Goal: Transaction & Acquisition: Purchase product/service

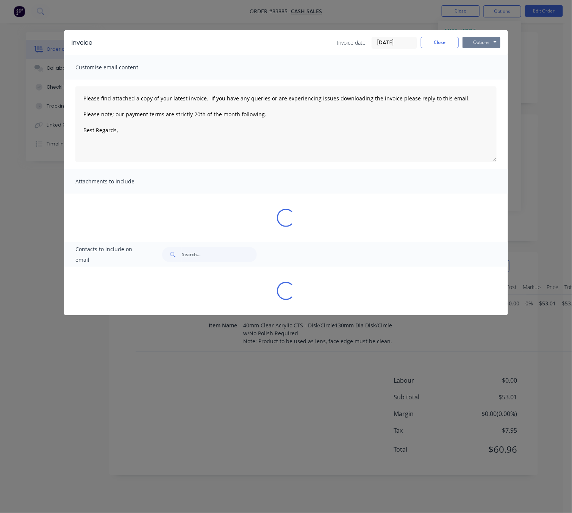
click at [488, 43] on button "Options" at bounding box center [481, 42] width 38 height 11
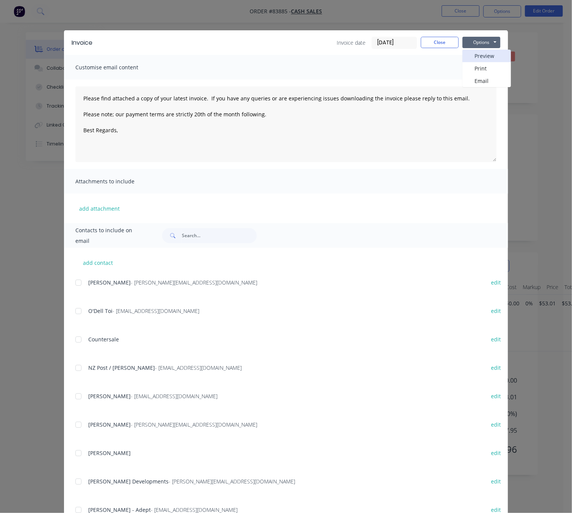
click at [493, 56] on button "Preview" at bounding box center [486, 56] width 48 height 12
click at [433, 37] on button "Close" at bounding box center [440, 42] width 38 height 11
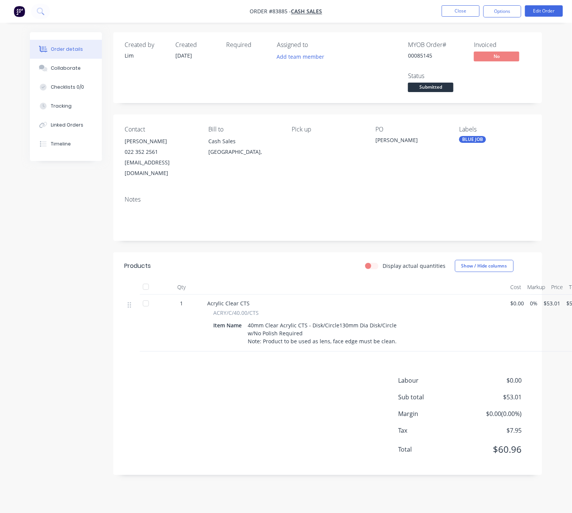
click at [98, 369] on div "Created by Lim Created 13/08/25 Required Assigned to Add team member MYOB Order…" at bounding box center [286, 259] width 512 height 454
click at [474, 7] on button "Close" at bounding box center [460, 10] width 38 height 11
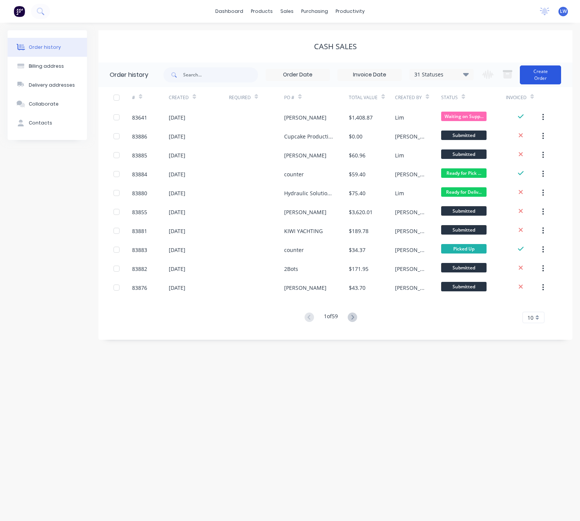
click at [541, 70] on button "Create Order" at bounding box center [540, 74] width 41 height 19
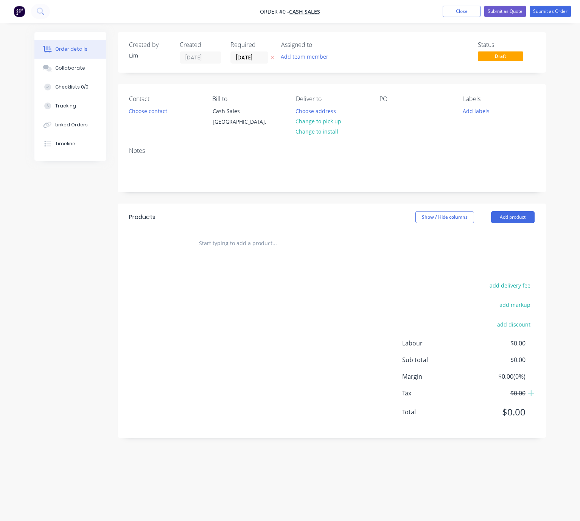
click at [272, 56] on icon at bounding box center [272, 57] width 3 height 5
click at [149, 112] on button "Choose contact" at bounding box center [148, 111] width 47 height 10
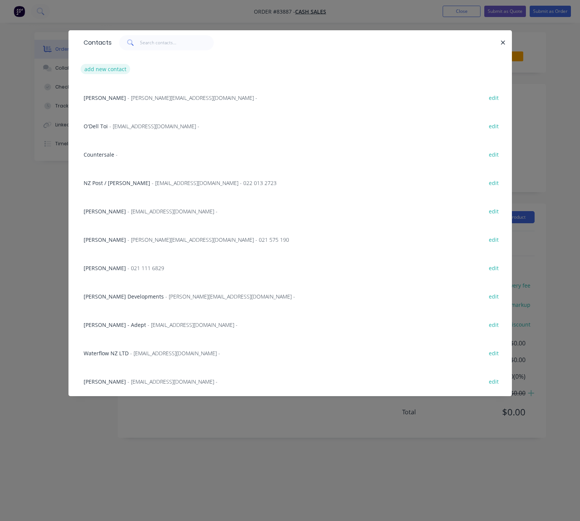
click at [113, 70] on button "add new contact" at bounding box center [106, 69] width 50 height 10
select select "NZ"
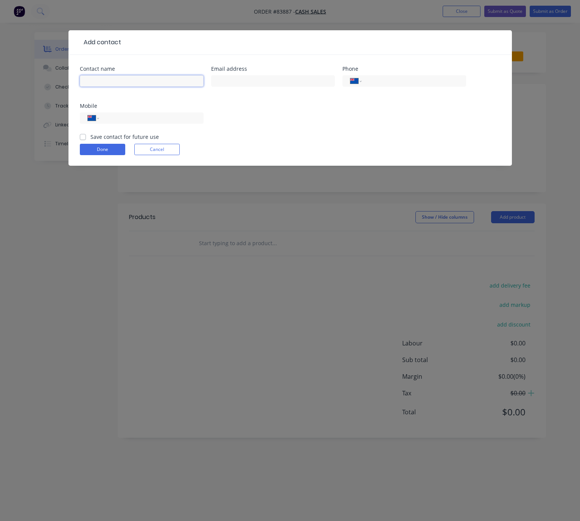
click at [122, 76] on input "text" at bounding box center [142, 80] width 124 height 11
type input "[PERSON_NAME]"
click at [239, 83] on input "text" at bounding box center [273, 80] width 124 height 11
type input "aaronsilver159@gmail.com"
click at [162, 118] on input "tel" at bounding box center [149, 118] width 91 height 9
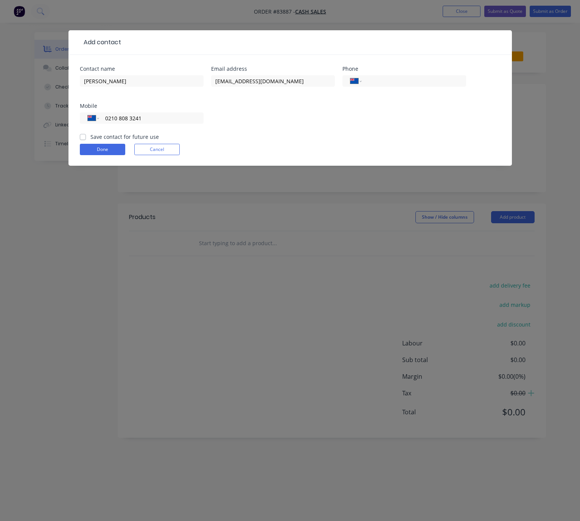
type input "0210 808 3241"
click at [90, 135] on label "Save contact for future use" at bounding box center [124, 137] width 69 height 8
click at [83, 135] on input "Save contact for future use" at bounding box center [83, 136] width 6 height 7
checkbox input "true"
click at [121, 149] on button "Done" at bounding box center [102, 149] width 45 height 11
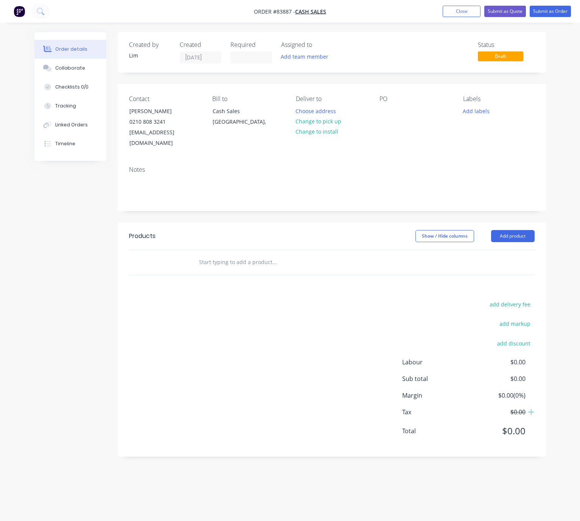
drag, startPoint x: 93, startPoint y: 256, endPoint x: 285, endPoint y: 155, distance: 216.9
click at [93, 256] on div "Created by Lim Created 13/08/25 Required Assigned to Add team member Status Dra…" at bounding box center [290, 250] width 512 height 436
click at [326, 110] on button "Choose address" at bounding box center [316, 111] width 48 height 10
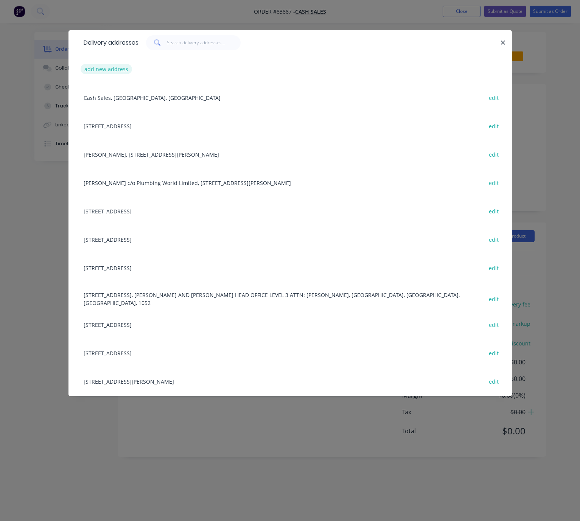
click at [111, 69] on button "add new address" at bounding box center [107, 69] width 52 height 10
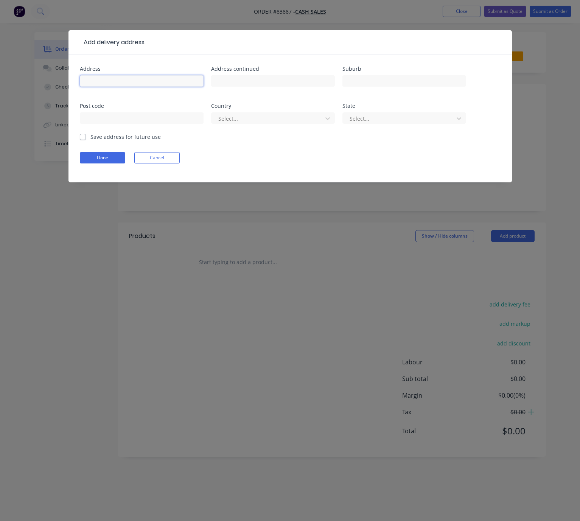
click at [116, 78] on input "text" at bounding box center [142, 80] width 124 height 11
drag, startPoint x: 106, startPoint y: 81, endPoint x: 78, endPoint y: 82, distance: 27.3
click at [78, 82] on div "Address 35 Rehia Rd Address continued Suburb Post code Country Select... State …" at bounding box center [291, 119] width 444 height 128
type input "35 Rehia Rd"
click at [293, 82] on input "text" at bounding box center [273, 80] width 124 height 11
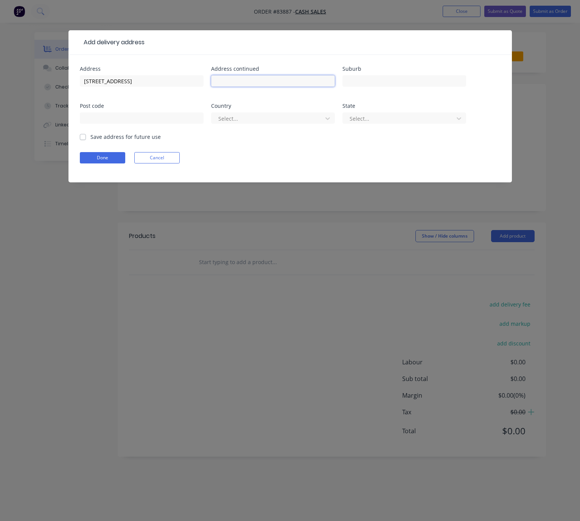
paste input "35 Rehia Road, Massey, Auckland 0614"
drag, startPoint x: 312, startPoint y: 79, endPoint x: 298, endPoint y: 79, distance: 14.4
click at [298, 79] on input "35 Rehia Road, Massey, Auckland 0614" at bounding box center [273, 80] width 124 height 11
type input "35 Rehia Road, Massey, Auckland"
click at [178, 116] on input "text" at bounding box center [142, 117] width 124 height 11
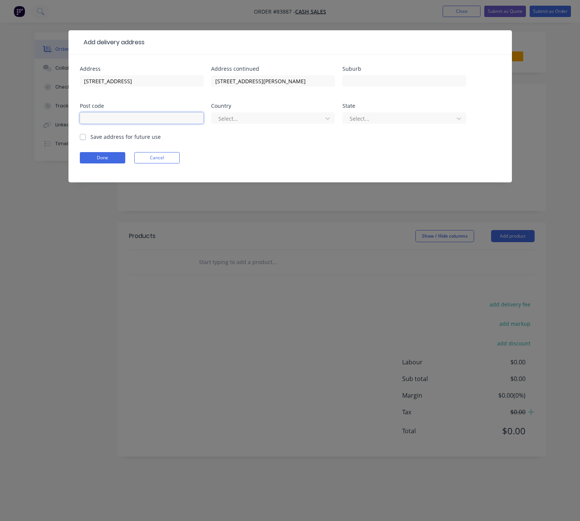
paste input "0614"
type input "0614"
drag, startPoint x: 300, startPoint y: 81, endPoint x: 216, endPoint y: 82, distance: 84.0
click at [212, 82] on input "35 Rehia Road, Massey, Auckland" at bounding box center [273, 80] width 124 height 11
click at [318, 81] on input "35 Rehia Road, Massey, Auckland" at bounding box center [273, 80] width 124 height 11
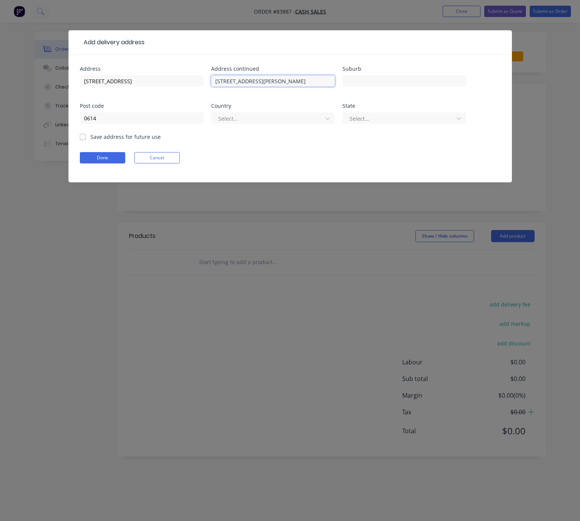
drag, startPoint x: 300, startPoint y: 81, endPoint x: 262, endPoint y: 82, distance: 38.2
click at [255, 81] on input "35 Rehia Road, Massey, Auckland" at bounding box center [273, 80] width 124 height 11
type input "35 Rehia Road,"
click at [372, 83] on input "text" at bounding box center [405, 80] width 124 height 11
paste input "Massey, Auckland"
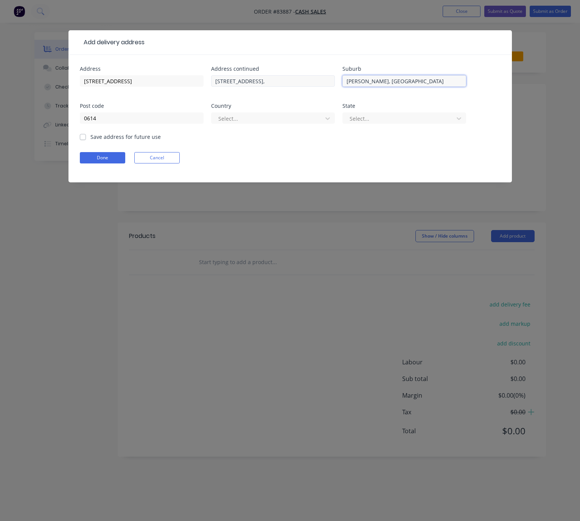
type input "Massey, Auckland"
drag, startPoint x: 256, startPoint y: 82, endPoint x: 186, endPoint y: 78, distance: 69.8
click at [187, 78] on div "Address 35 Rehia Rd Address continued 35 Rehia Road, Suburb Massey, Auckland Po…" at bounding box center [290, 99] width 421 height 67
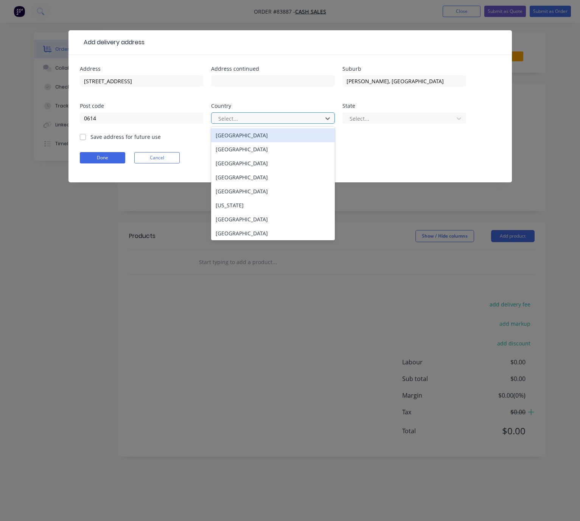
click at [257, 118] on div at bounding box center [268, 118] width 101 height 9
type input "new"
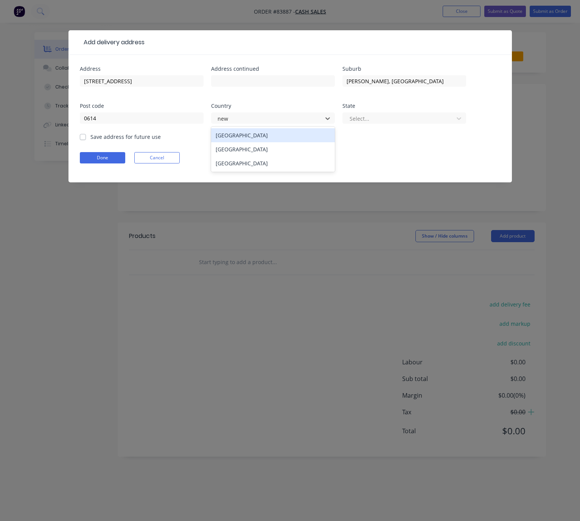
click at [295, 149] on div "New Zealand" at bounding box center [273, 149] width 124 height 14
click at [405, 123] on div at bounding box center [399, 118] width 101 height 9
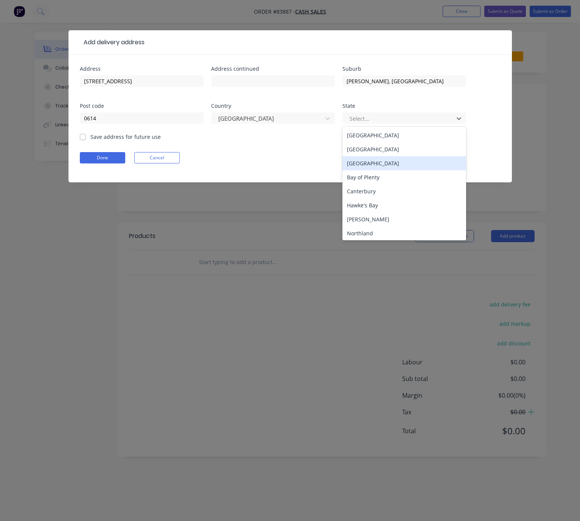
click at [386, 161] on div "Auckland" at bounding box center [405, 163] width 124 height 14
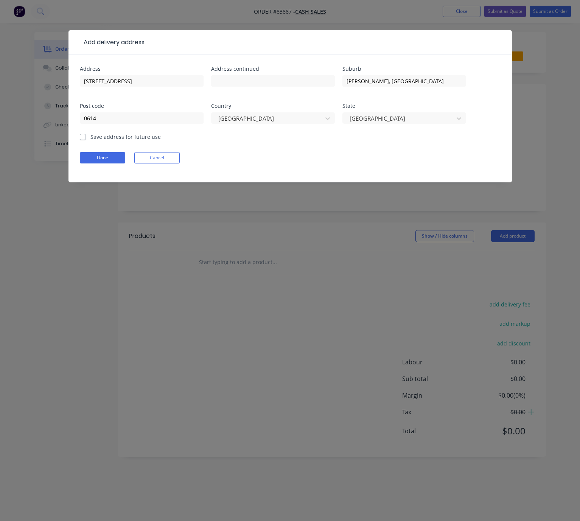
click at [90, 135] on label "Save address for future use" at bounding box center [125, 137] width 70 height 8
click at [83, 135] on input "Save address for future use" at bounding box center [83, 136] width 6 height 7
checkbox input "true"
click at [99, 157] on button "Done" at bounding box center [102, 157] width 45 height 11
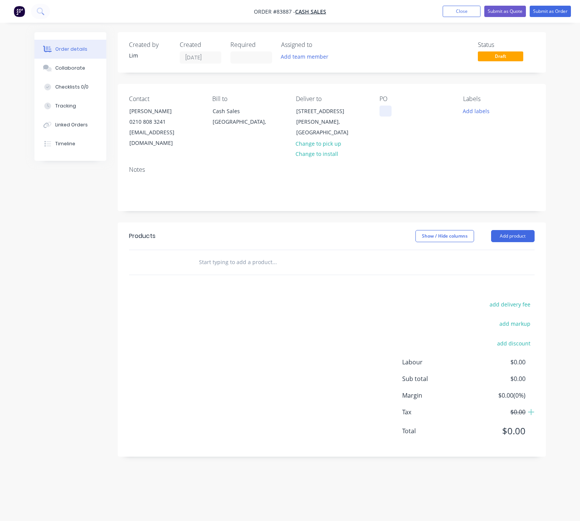
click at [384, 114] on div at bounding box center [386, 111] width 12 height 11
click at [480, 104] on div "Labels Add labels" at bounding box center [499, 121] width 72 height 53
click at [483, 112] on button "Add labels" at bounding box center [476, 111] width 35 height 10
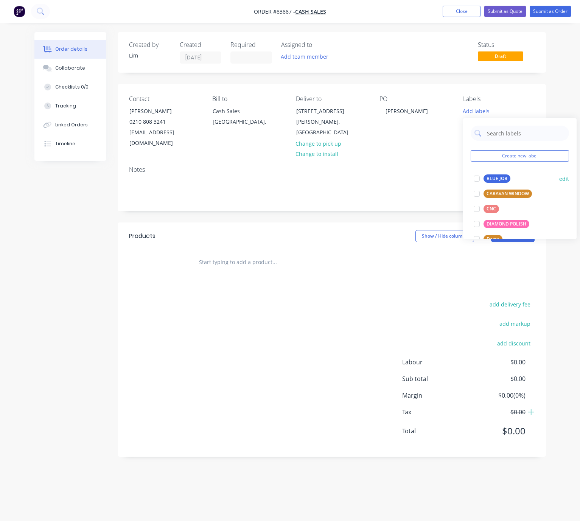
click at [506, 176] on div "BLUE JOB" at bounding box center [497, 179] width 27 height 8
click at [357, 230] on div "Show / Hide columns Add product" at bounding box center [374, 236] width 319 height 12
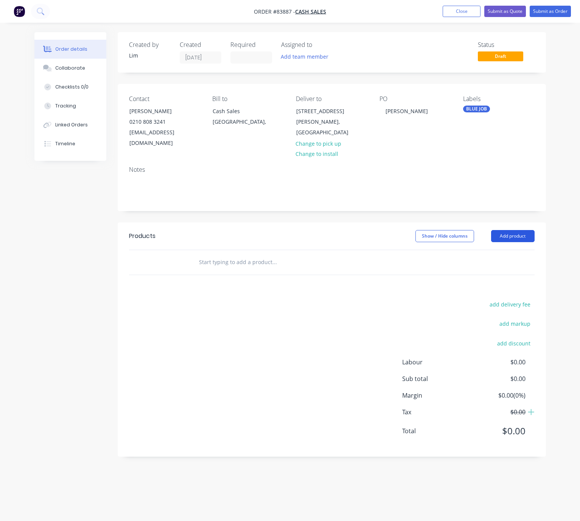
click at [525, 230] on button "Add product" at bounding box center [513, 236] width 44 height 12
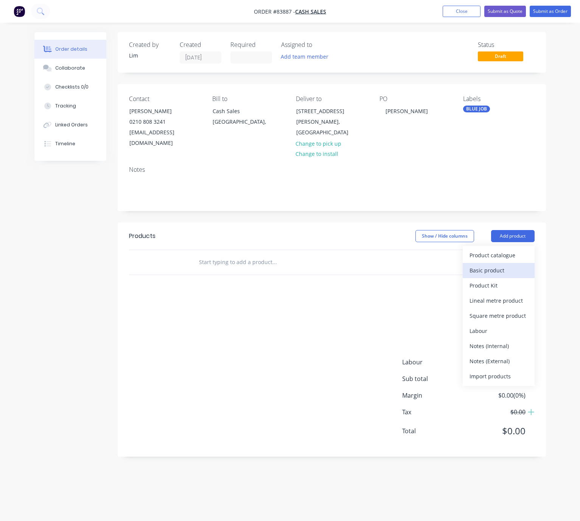
click at [511, 265] on div "Basic product" at bounding box center [499, 270] width 58 height 11
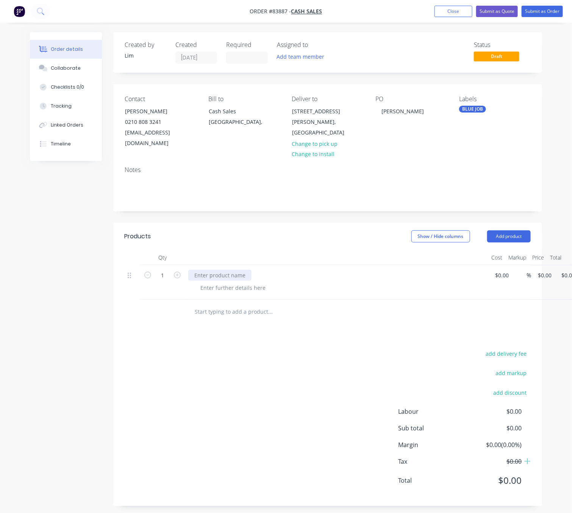
click at [236, 270] on div at bounding box center [219, 275] width 63 height 11
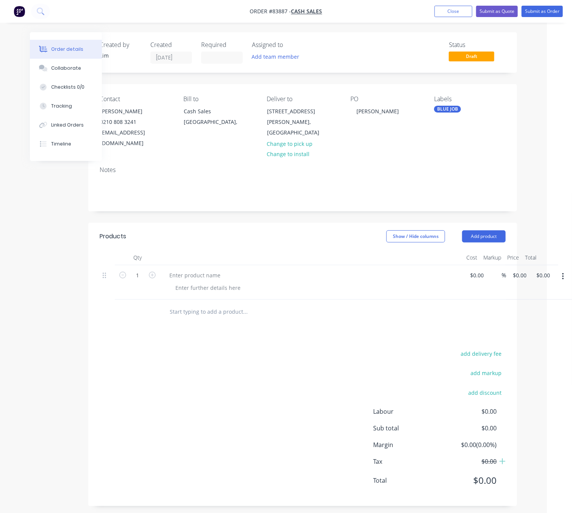
click at [564, 270] on button "button" at bounding box center [563, 277] width 18 height 14
click at [533, 321] on div "Delete" at bounding box center [535, 326] width 58 height 11
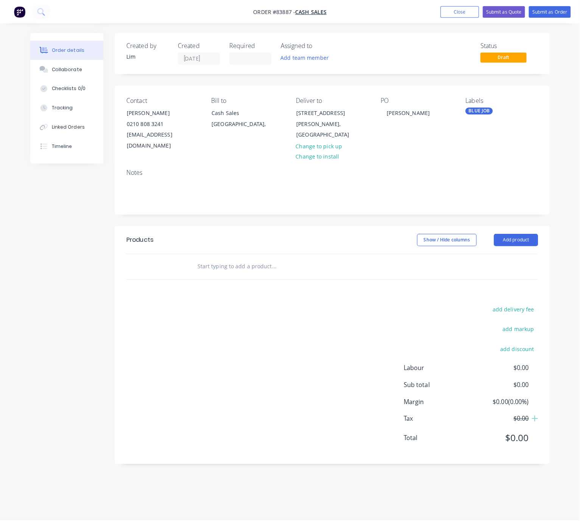
scroll to position [0, 0]
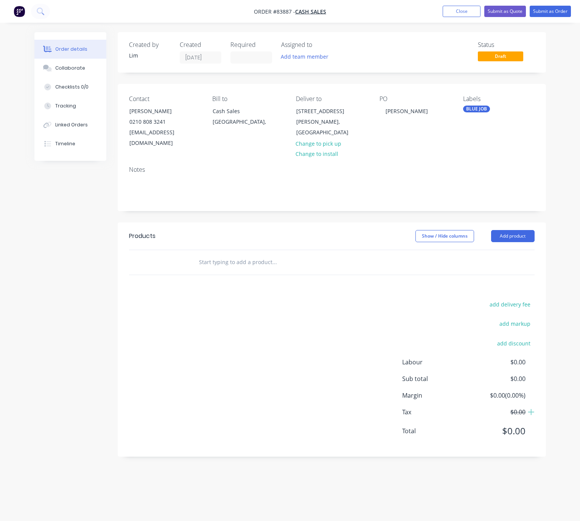
drag, startPoint x: 232, startPoint y: 252, endPoint x: 224, endPoint y: 255, distance: 8.3
click at [231, 255] on input "text" at bounding box center [274, 262] width 151 height 15
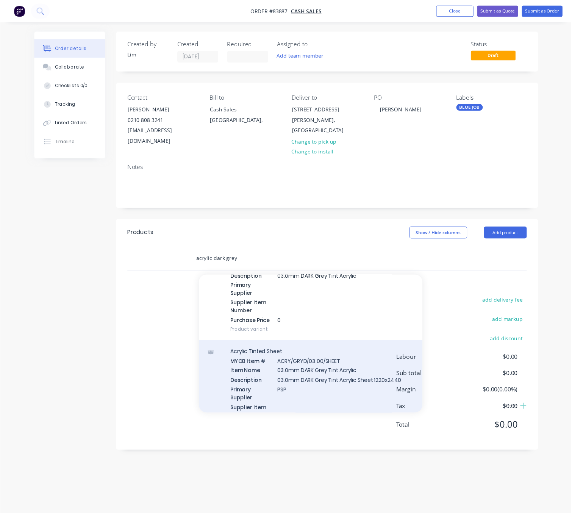
scroll to position [12511, 0]
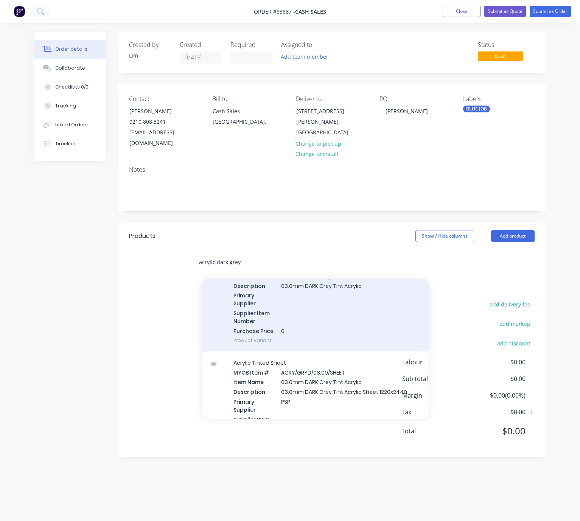
type input "acrylic dark grey"
click at [338, 307] on div "Acrylic Tinted CTS MYOB Item # ACRY/GRYD/03.00/CTS Item Name 03.0mm DARK Grey T…" at bounding box center [315, 298] width 227 height 106
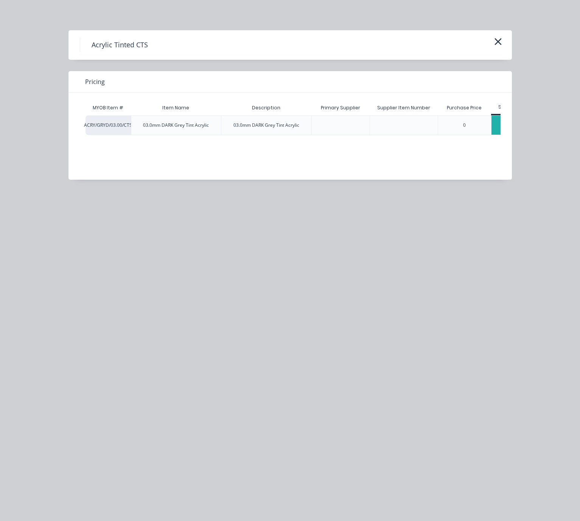
click at [497, 125] on div "$0.00" at bounding box center [511, 125] width 38 height 19
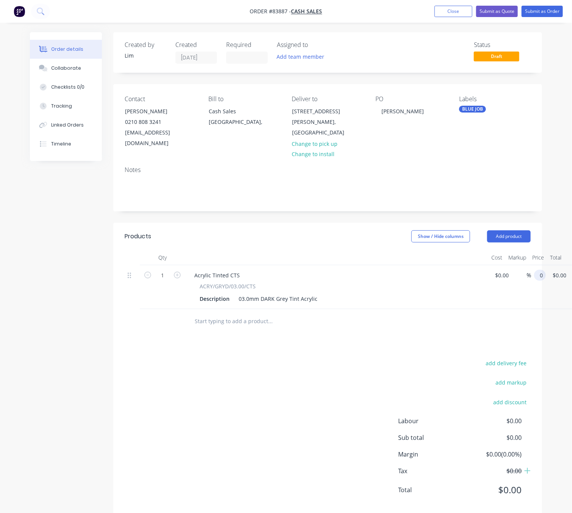
click at [541, 270] on input "0" at bounding box center [541, 275] width 9 height 11
type input "$0.00"
click at [318, 293] on div "Description 03.0mm DARK Grey Tint Acrylic" at bounding box center [334, 298] width 277 height 11
click at [335, 340] on div "Products Show / Hide columns Add product Qty Cost Markup Price Total 1 Acrylic …" at bounding box center [327, 369] width 429 height 293
click at [530, 265] on div "1 Acrylic Tinted CTS ACRY/GRYD/03.00/CTS Description 03.0mm DARK Grey Tint Acry…" at bounding box center [328, 287] width 406 height 44
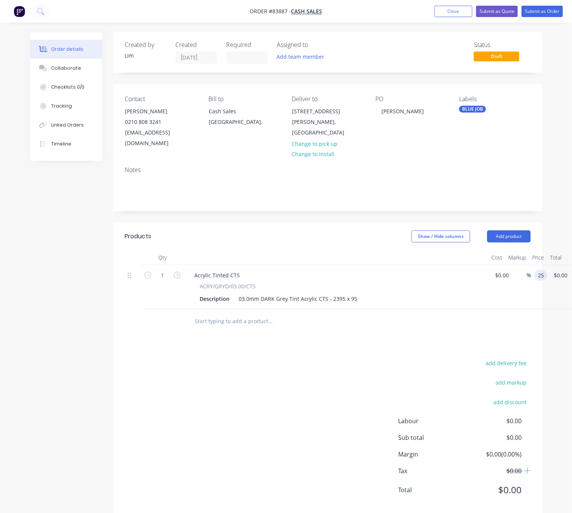
type input "$25.00"
click at [360, 360] on div "add delivery fee add markup add discount Labour $0.00 Sub total $0.00 Margin $0…" at bounding box center [328, 431] width 406 height 146
click at [519, 358] on button "add delivery fee" at bounding box center [505, 363] width 49 height 10
type input "1"
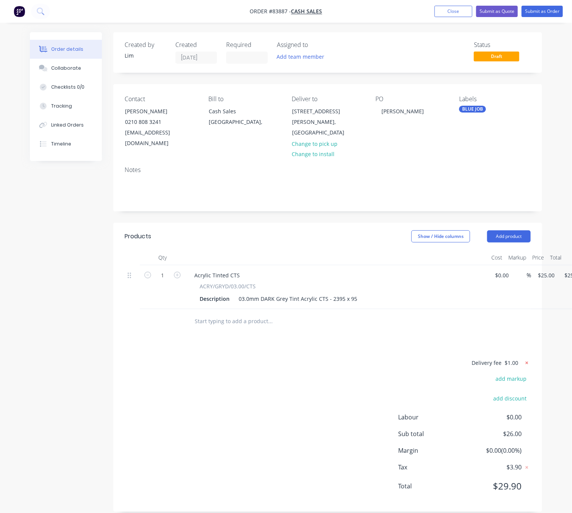
click at [528, 359] on icon at bounding box center [527, 363] width 8 height 8
click at [514, 358] on button "add delivery fee" at bounding box center [505, 363] width 49 height 10
click at [513, 358] on input at bounding box center [501, 363] width 34 height 11
type input "40"
click at [268, 381] on div "Delivery fee Delivery fee Delivery fee name (Optional) 40 40 $0 add markup add …" at bounding box center [328, 430] width 406 height 144
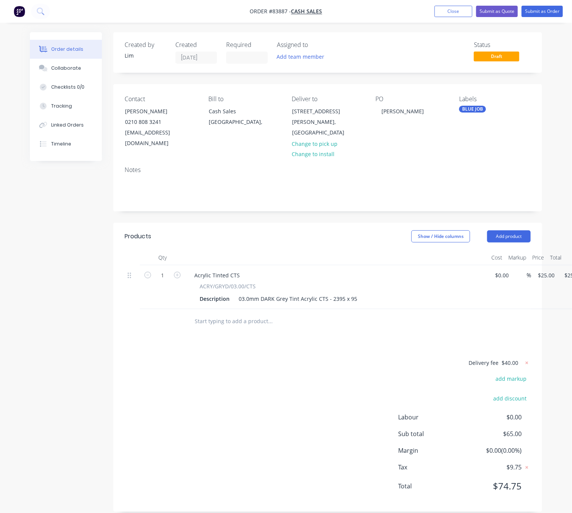
click at [277, 372] on div "Delivery fee $40.00 add markup add discount Labour $0.00 Sub total $65.00 Margi…" at bounding box center [328, 429] width 406 height 142
click at [540, 9] on button "Submit as Order" at bounding box center [541, 11] width 41 height 11
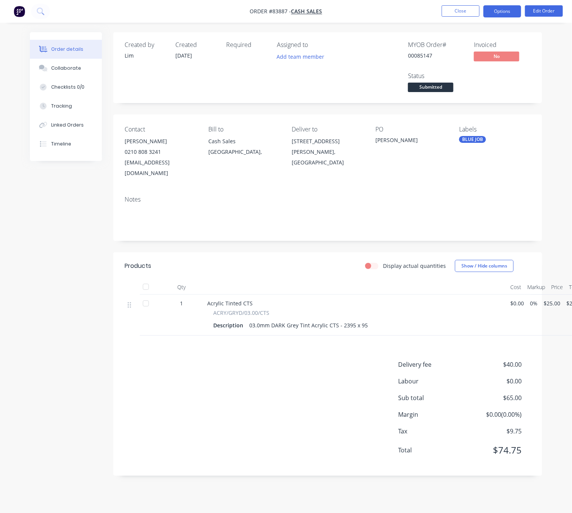
click at [505, 9] on button "Options" at bounding box center [502, 11] width 38 height 12
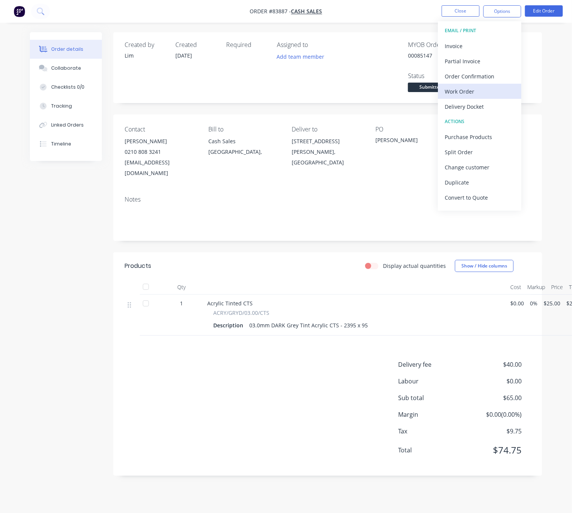
click at [487, 91] on div "Work Order" at bounding box center [479, 91] width 70 height 11
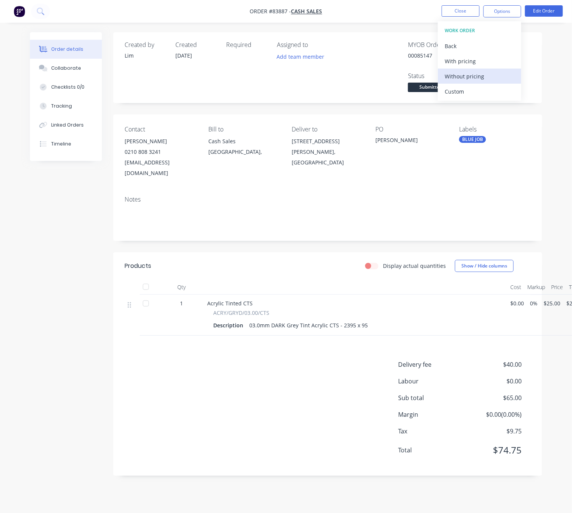
click at [499, 74] on div "Without pricing" at bounding box center [479, 76] width 70 height 11
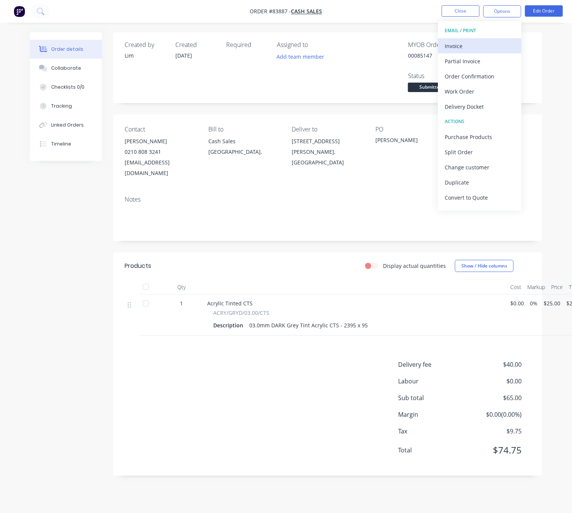
click at [479, 48] on div "Invoice" at bounding box center [479, 46] width 70 height 11
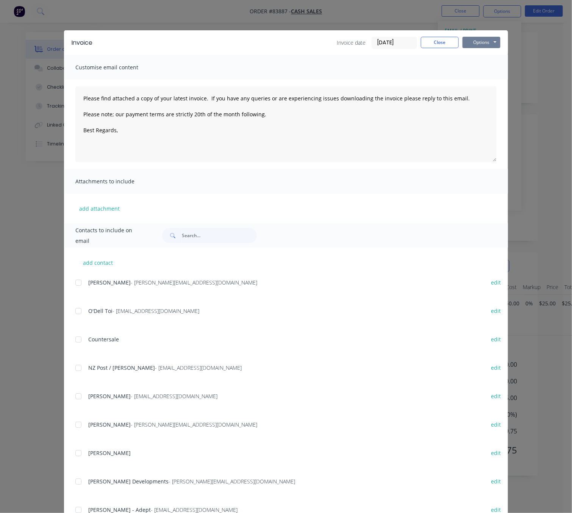
click at [489, 42] on button "Options" at bounding box center [481, 42] width 38 height 11
click at [492, 53] on button "Preview" at bounding box center [486, 56] width 48 height 12
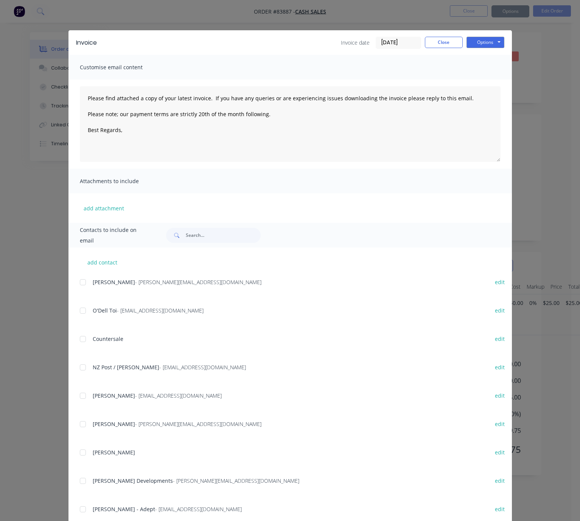
type textarea "Please find attached a copy of your latest invoice. If you have any queries or …"
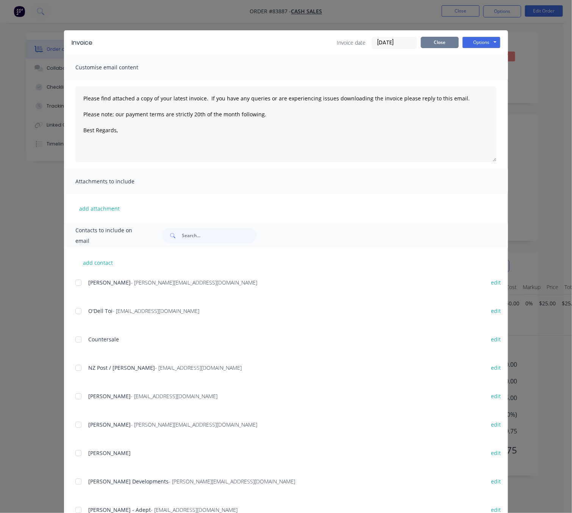
click at [437, 42] on button "Close" at bounding box center [440, 42] width 38 height 11
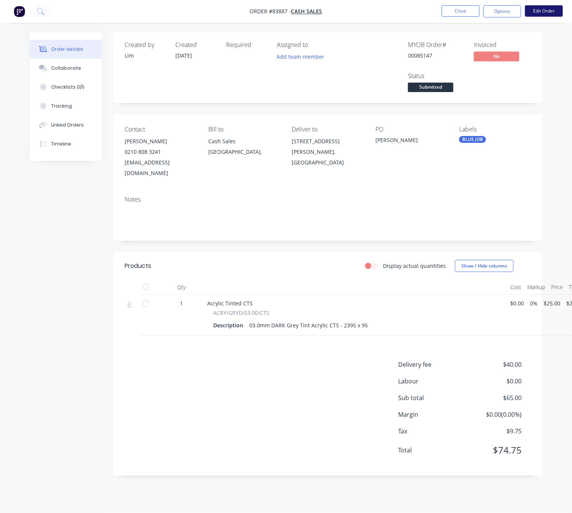
click at [535, 8] on button "Edit Order" at bounding box center [544, 10] width 38 height 11
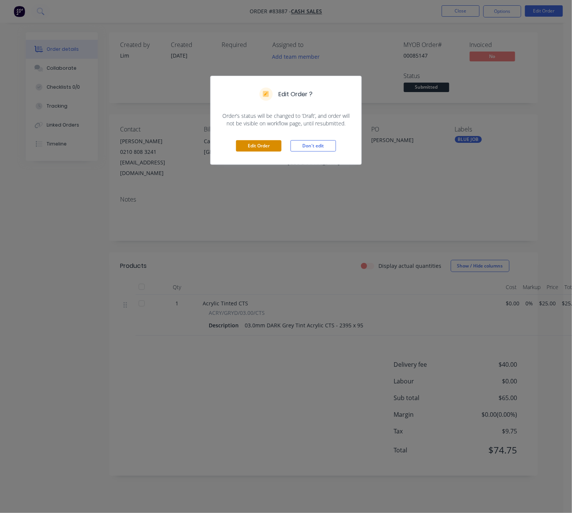
click at [270, 141] on button "Edit Order" at bounding box center [258, 145] width 45 height 11
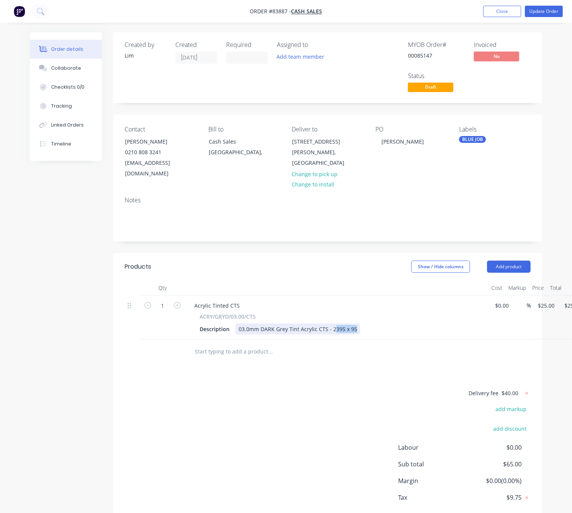
drag, startPoint x: 352, startPoint y: 319, endPoint x: 332, endPoint y: 318, distance: 20.8
click at [332, 323] on div "03.0mm DARK Grey Tint Acrylic CTS - 2395 x 95" at bounding box center [297, 328] width 125 height 11
click at [329, 394] on div "Delivery fee $40.00 add markup add discount Labour $0.00 Sub total $65.00 Margi…" at bounding box center [328, 459] width 406 height 142
click at [544, 300] on input "25" at bounding box center [542, 305] width 10 height 11
type input "$151.64"
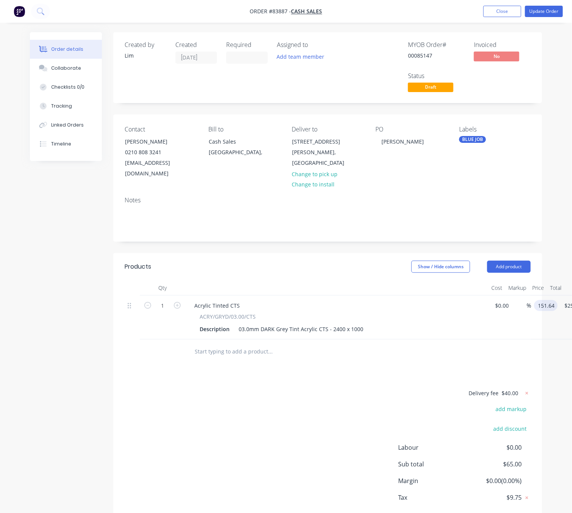
type input "$151.64"
click at [313, 396] on div "Delivery fee $40.00 add markup add discount Labour $0.00 Sub total $65.00 Margi…" at bounding box center [328, 459] width 406 height 142
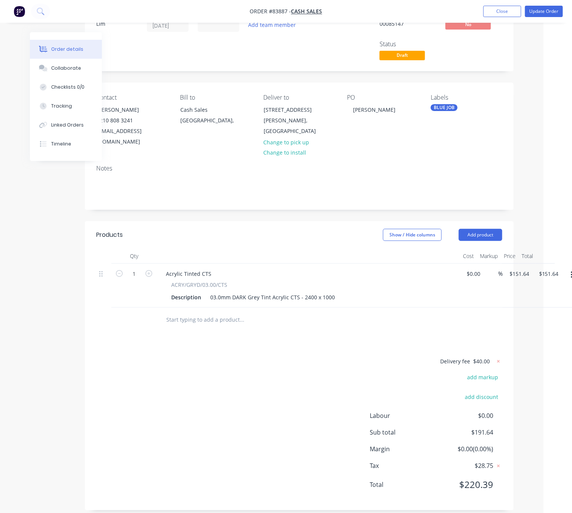
scroll to position [32, 37]
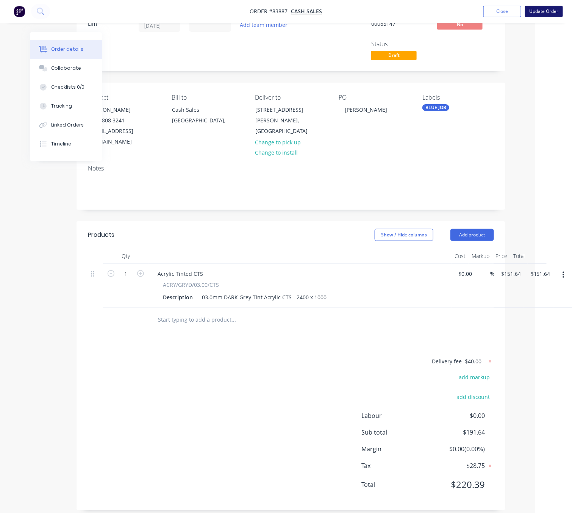
click at [551, 12] on button "Update Order" at bounding box center [544, 11] width 38 height 11
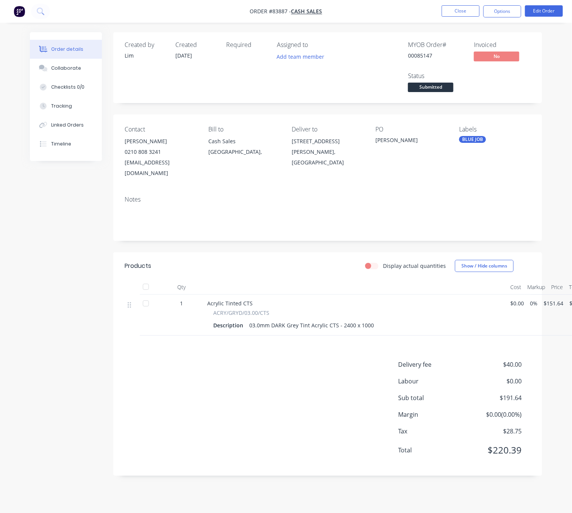
click at [498, 3] on nav "Order #83887 - Cash Sales Close Options Edit Order" at bounding box center [286, 11] width 572 height 23
click at [502, 7] on button "Options" at bounding box center [502, 11] width 38 height 12
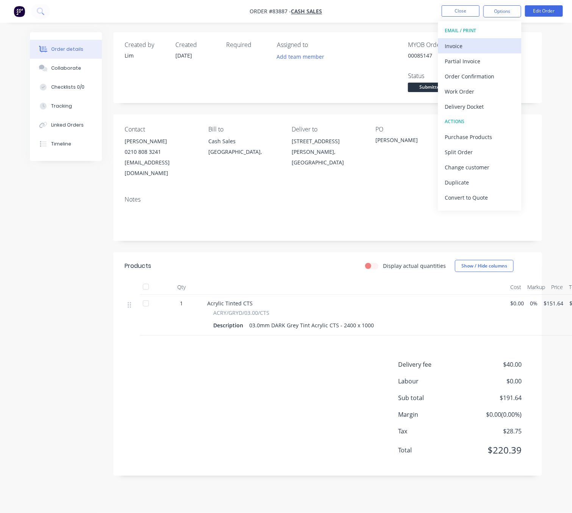
click at [475, 49] on div "Invoice" at bounding box center [479, 46] width 70 height 11
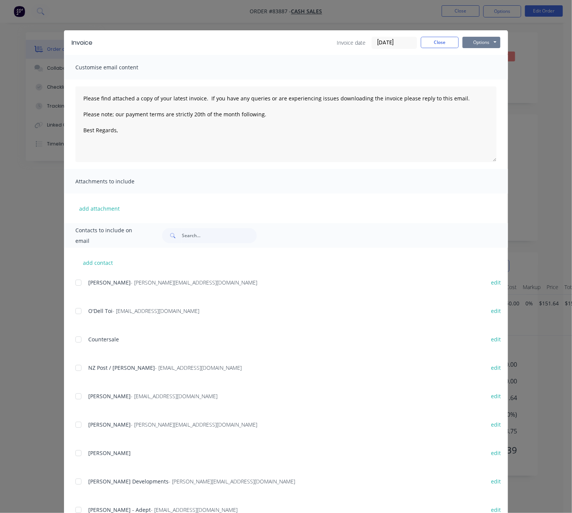
click at [488, 45] on button "Options" at bounding box center [481, 42] width 38 height 11
click at [494, 61] on button "Preview" at bounding box center [486, 56] width 48 height 12
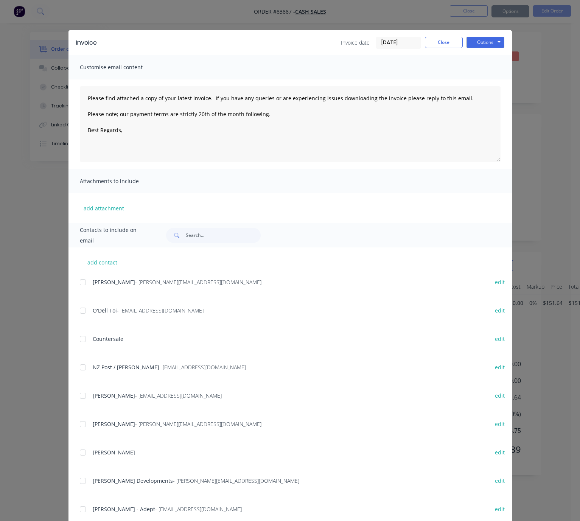
type textarea "Please find attached a copy of your latest invoice. If you have any queries or …"
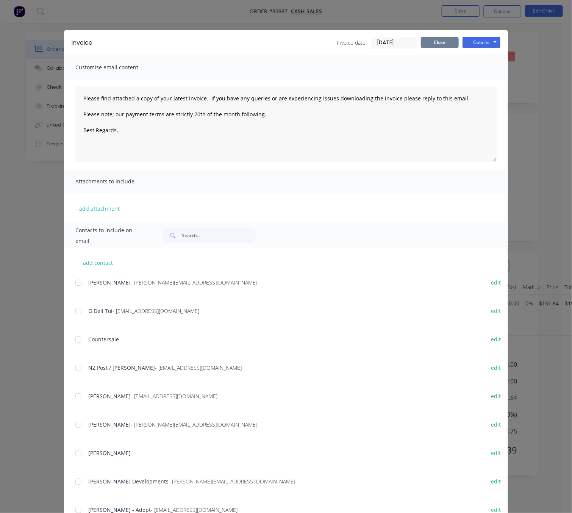
click at [429, 39] on button "Close" at bounding box center [440, 42] width 38 height 11
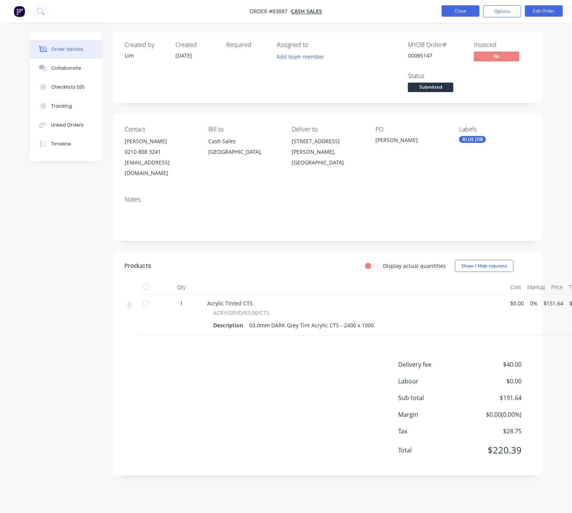
click at [463, 9] on button "Close" at bounding box center [460, 10] width 38 height 11
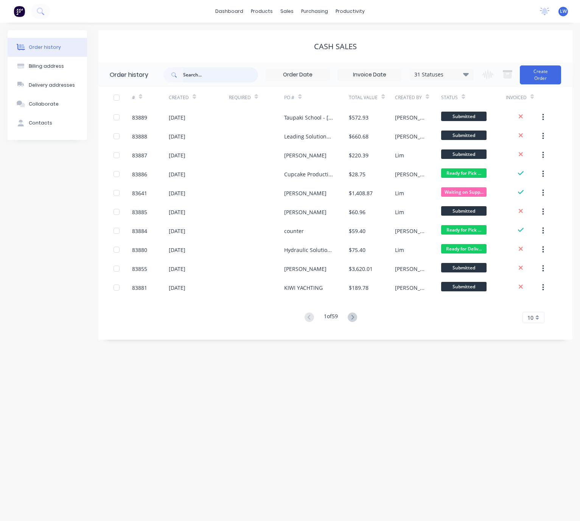
click at [216, 75] on input "text" at bounding box center [220, 74] width 75 height 15
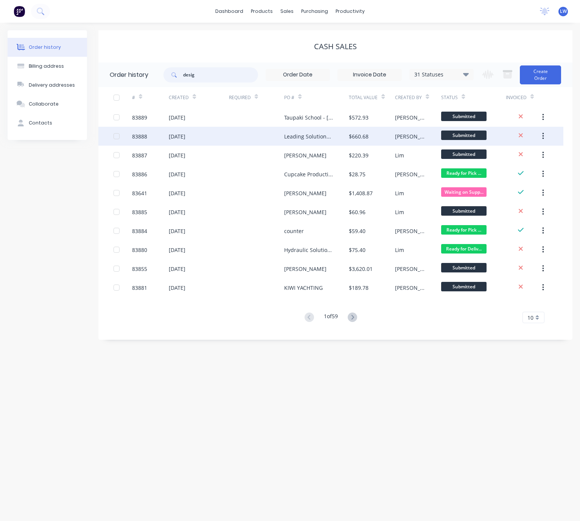
type input "design"
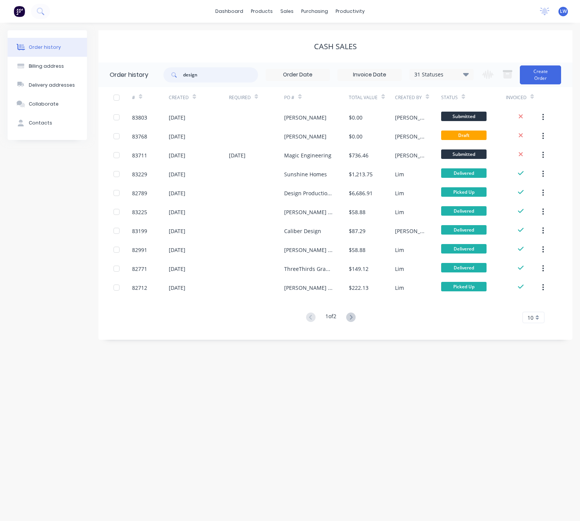
click at [216, 73] on input "design" at bounding box center [220, 74] width 75 height 15
type input "design productins"
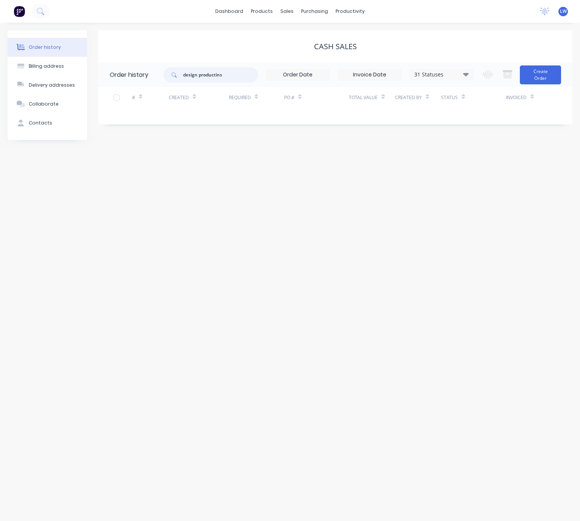
drag, startPoint x: 235, startPoint y: 75, endPoint x: 224, endPoint y: 76, distance: 11.8
click at [224, 76] on input "design productins" at bounding box center [220, 74] width 75 height 15
type input "design product"
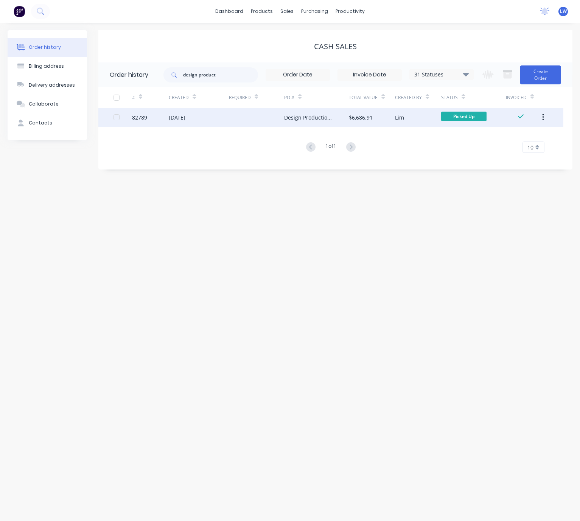
click at [264, 120] on div at bounding box center [256, 117] width 55 height 19
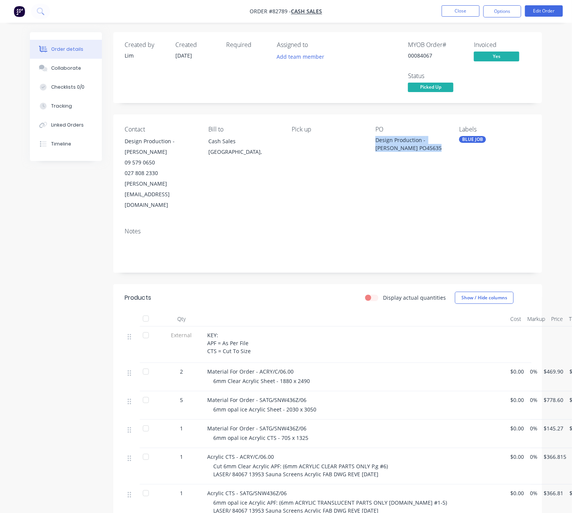
drag, startPoint x: 380, startPoint y: 140, endPoint x: 432, endPoint y: 153, distance: 52.9
click at [432, 153] on div "PO Design Production - Robert Waller PO45635" at bounding box center [411, 168] width 72 height 84
copy div "Design Production - [PERSON_NAME] PO45635"
click at [40, 254] on div "Created by Lim Created 18/06/25 Required Assigned to Add team member MYOB Order…" at bounding box center [286, 357] width 512 height 651
drag, startPoint x: 378, startPoint y: 139, endPoint x: 431, endPoint y: 151, distance: 54.2
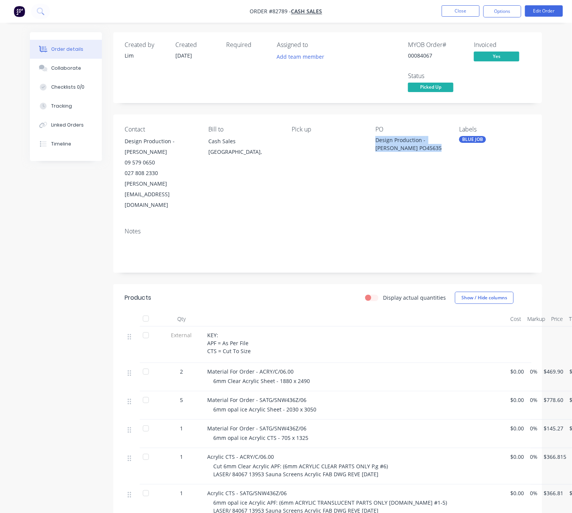
click at [431, 151] on div "Design Production - [PERSON_NAME] PO45635" at bounding box center [411, 144] width 72 height 16
copy div "Design Production - [PERSON_NAME] PO45635"
click at [107, 258] on div "Created by Lim Created 18/06/25 Required Assigned to Add team member MYOB Order…" at bounding box center [286, 357] width 512 height 651
drag, startPoint x: 377, startPoint y: 140, endPoint x: 430, endPoint y: 153, distance: 53.7
click at [430, 153] on div "Contact Design Production - Robert Waller 09 579 0650 027 808 2330 robert@desig…" at bounding box center [327, 167] width 429 height 107
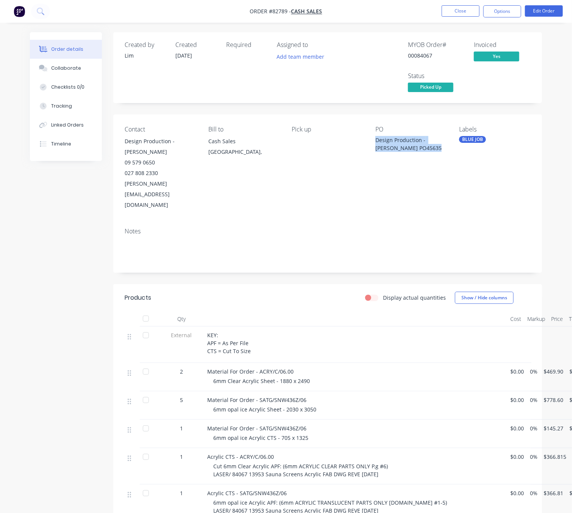
copy div "Design Production - [PERSON_NAME] PO45635"
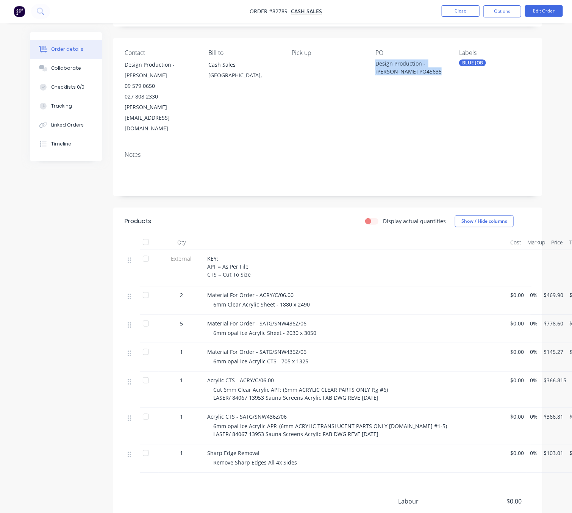
scroll to position [151, 0]
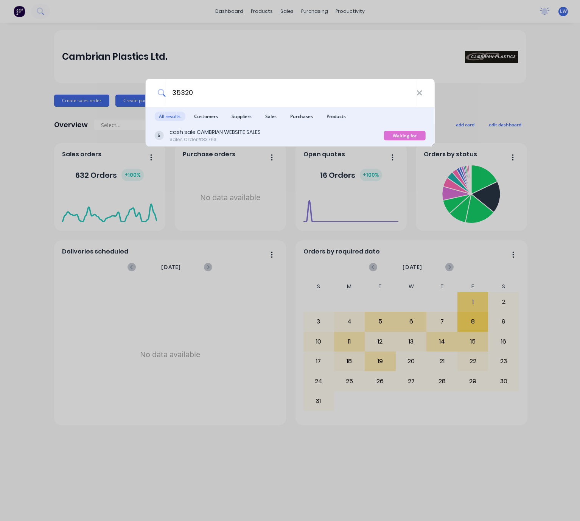
type input "35320"
click at [240, 134] on div "cash sale CAMBRIAN WEBSITE SALES" at bounding box center [215, 132] width 91 height 8
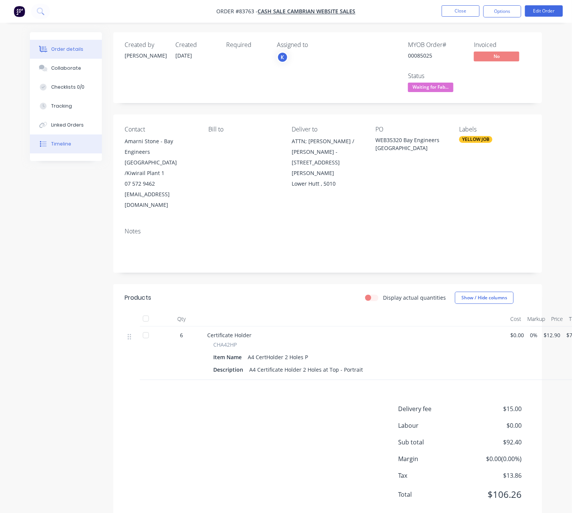
click at [47, 151] on button "Timeline" at bounding box center [66, 143] width 72 height 19
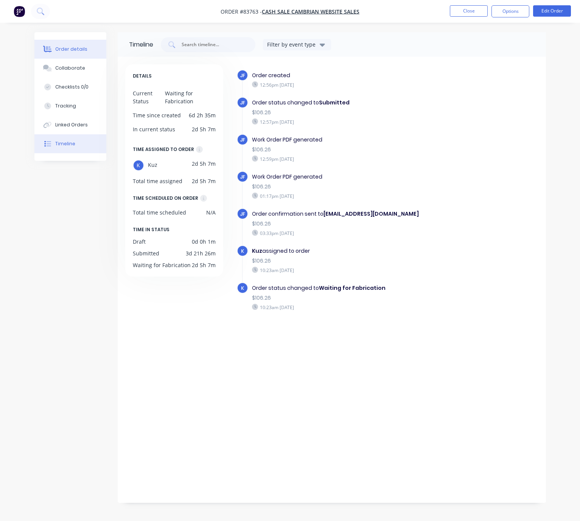
click at [80, 47] on div "Order details" at bounding box center [71, 49] width 32 height 7
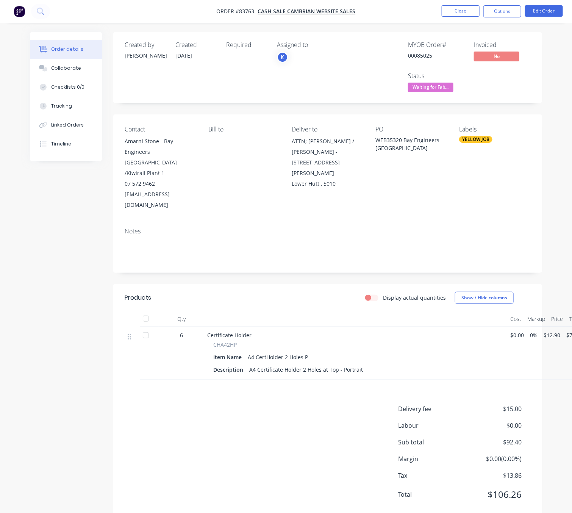
click at [188, 56] on span "07/08/25" at bounding box center [183, 55] width 17 height 7
click at [464, 9] on button "Close" at bounding box center [460, 10] width 38 height 11
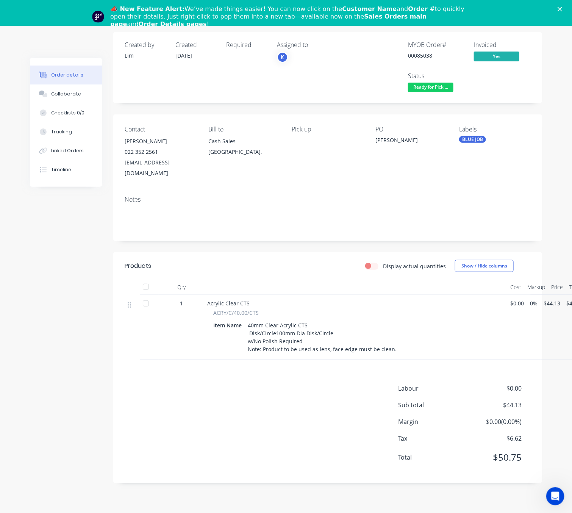
scroll to position [34, 0]
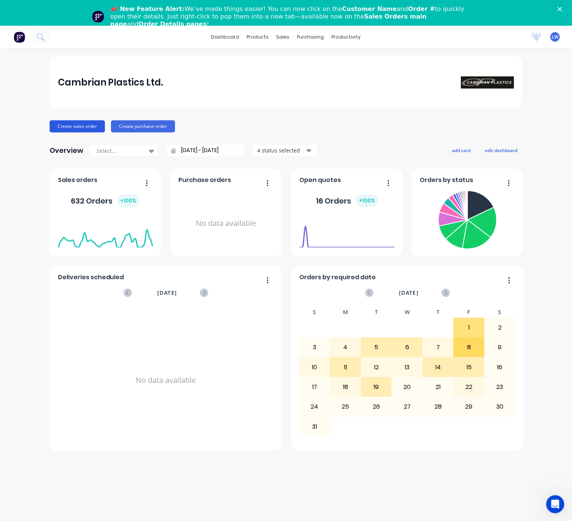
click at [60, 129] on button "Create sales order" at bounding box center [77, 126] width 55 height 12
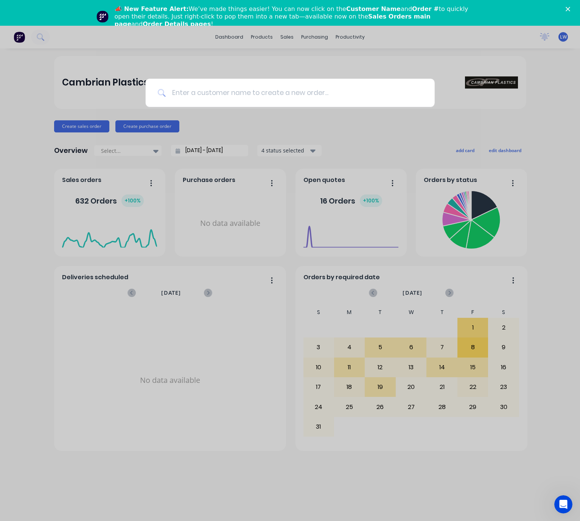
click at [232, 95] on input at bounding box center [294, 93] width 257 height 28
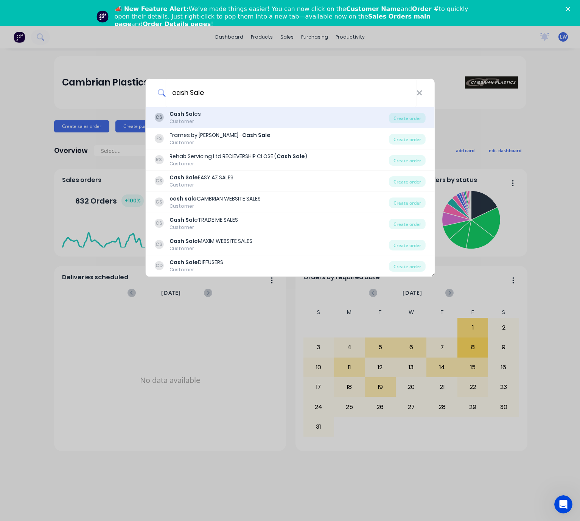
type input "cash Sale"
click at [234, 120] on div "CS Cash Sale s Customer" at bounding box center [271, 117] width 235 height 15
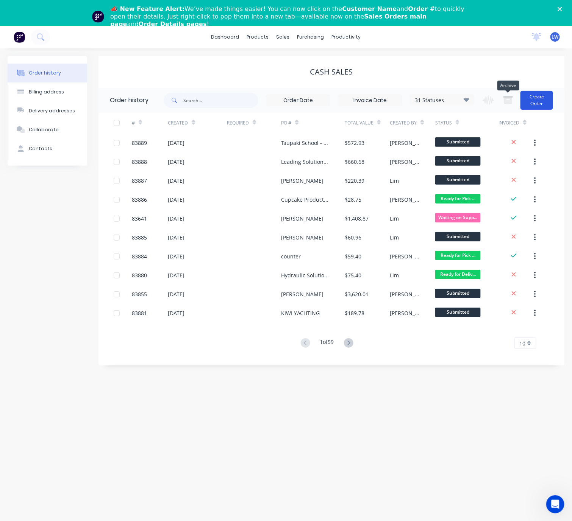
click at [531, 97] on button "Create Order" at bounding box center [536, 100] width 33 height 19
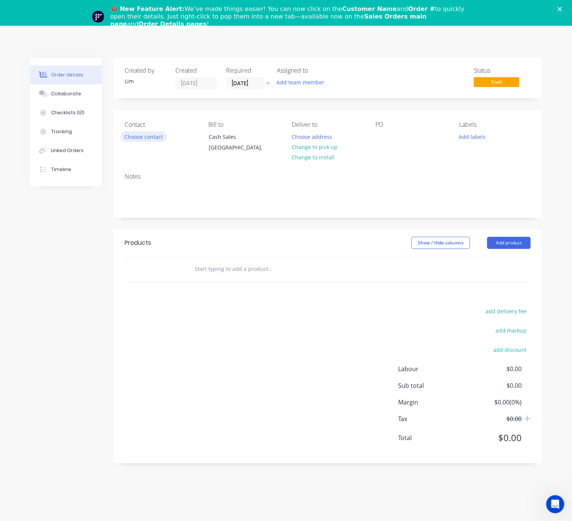
click at [149, 137] on button "Choose contact" at bounding box center [143, 136] width 47 height 10
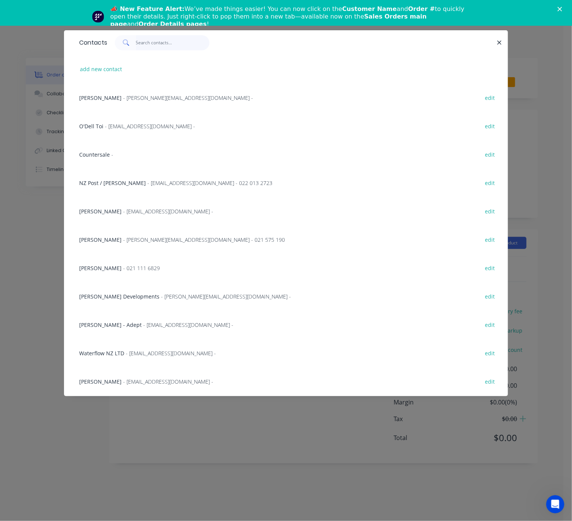
click at [156, 36] on input "text" at bounding box center [173, 42] width 74 height 15
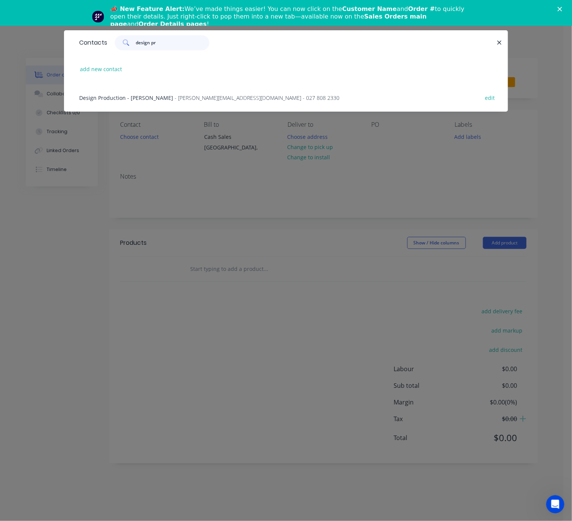
type input "design pro"
click at [198, 100] on span "- [PERSON_NAME][EMAIL_ADDRESS][DOMAIN_NAME] - 027 808 2330" at bounding box center [257, 97] width 165 height 7
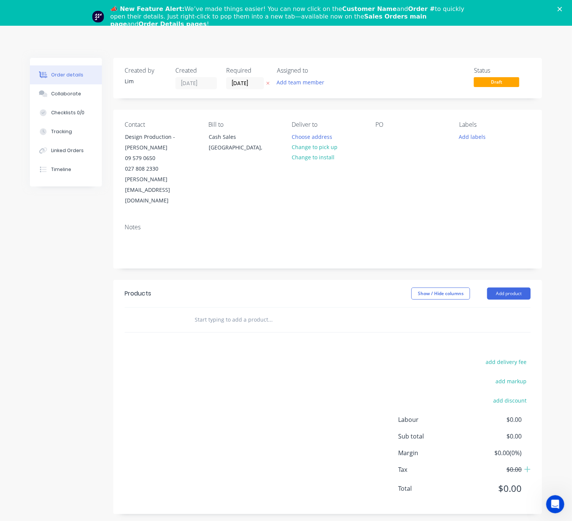
click at [142, 97] on div "Created by [PERSON_NAME] Created [DATE] Required [DATE] Assigned to Add team me…" at bounding box center [327, 78] width 429 height 41
click at [326, 150] on button "Change to pick up" at bounding box center [314, 147] width 54 height 10
click at [265, 83] on button at bounding box center [268, 83] width 8 height 9
click at [380, 134] on div at bounding box center [381, 136] width 12 height 11
paste div
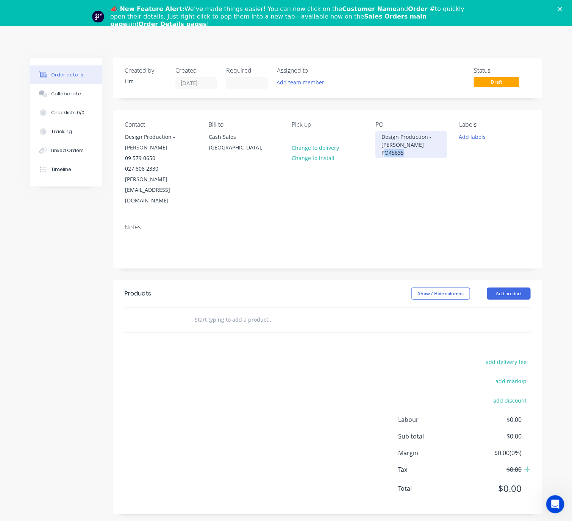
drag, startPoint x: 439, startPoint y: 143, endPoint x: 418, endPoint y: 143, distance: 21.2
click at [418, 143] on div "Design Production - [PERSON_NAME] PO45635" at bounding box center [411, 144] width 72 height 27
drag, startPoint x: 324, startPoint y: 252, endPoint x: 399, endPoint y: 228, distance: 79.0
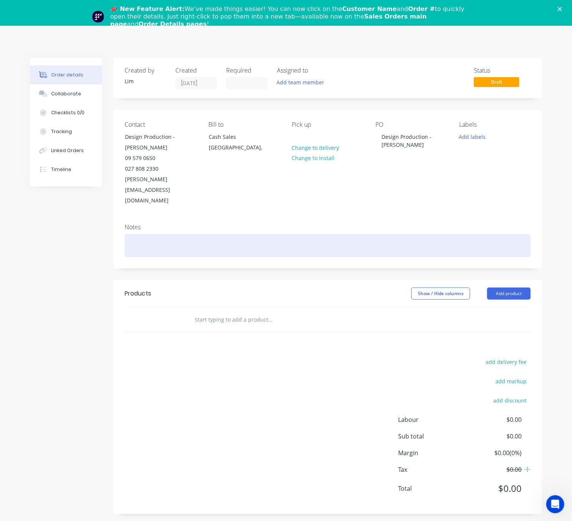
click at [324, 252] on div "Created by [PERSON_NAME] Created [DATE] Required Assigned to Add team member St…" at bounding box center [327, 286] width 429 height 457
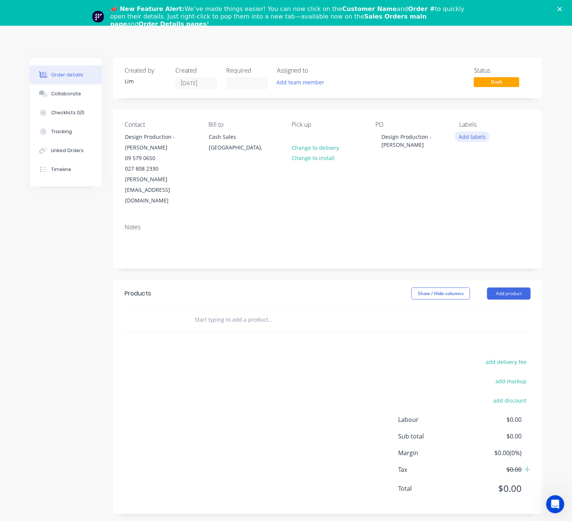
click at [473, 132] on button "Add labels" at bounding box center [472, 136] width 35 height 10
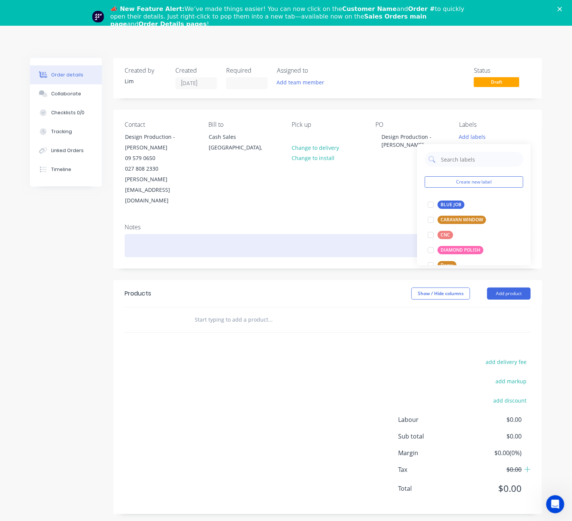
click at [458, 206] on div "BLUE JOB" at bounding box center [450, 205] width 27 height 8
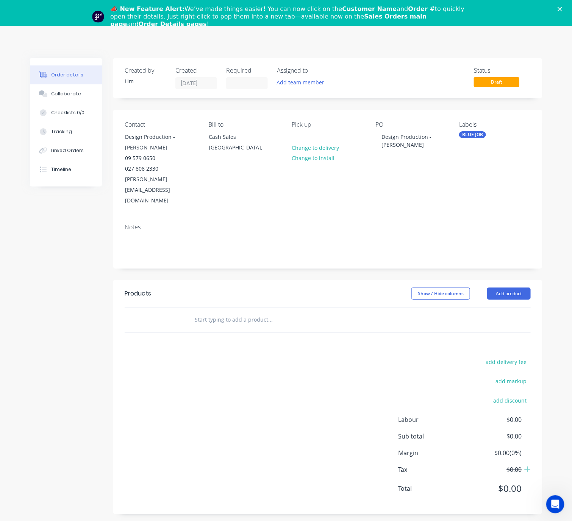
click at [56, 263] on div "Created by [PERSON_NAME] Created [DATE] Required Assigned to Add team member St…" at bounding box center [286, 292] width 512 height 468
click at [505, 288] on button "Add product" at bounding box center [509, 294] width 44 height 12
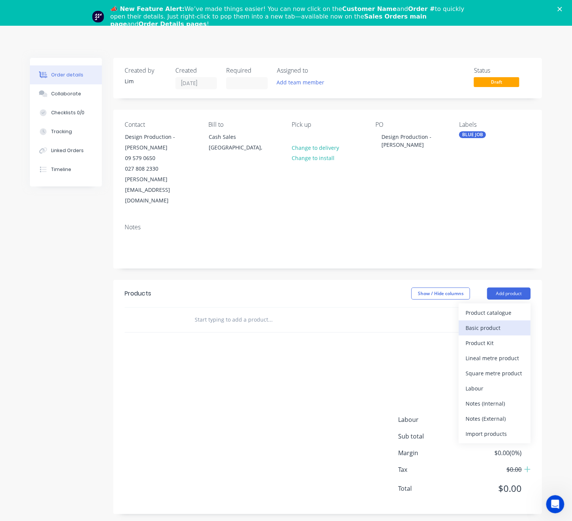
click at [503, 323] on div "Basic product" at bounding box center [494, 328] width 58 height 11
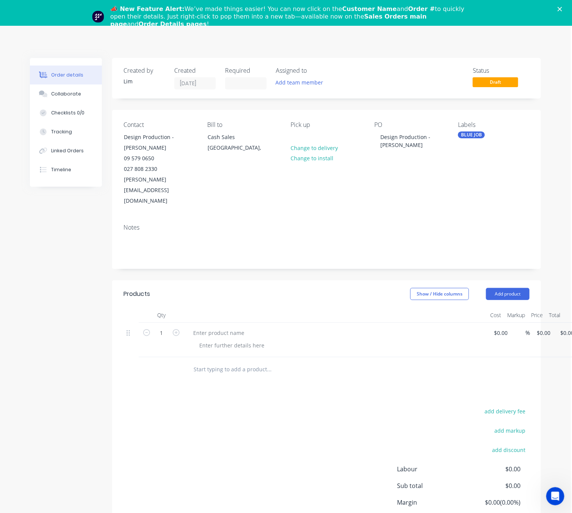
scroll to position [0, 25]
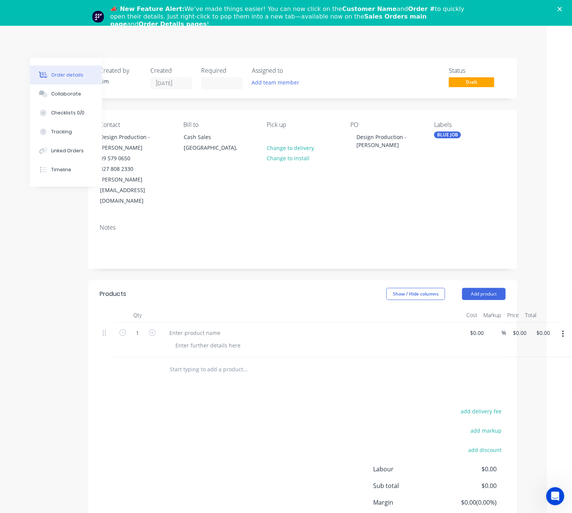
click at [563, 330] on icon "button" at bounding box center [563, 334] width 2 height 8
click at [513, 376] on button "Delete" at bounding box center [536, 383] width 72 height 15
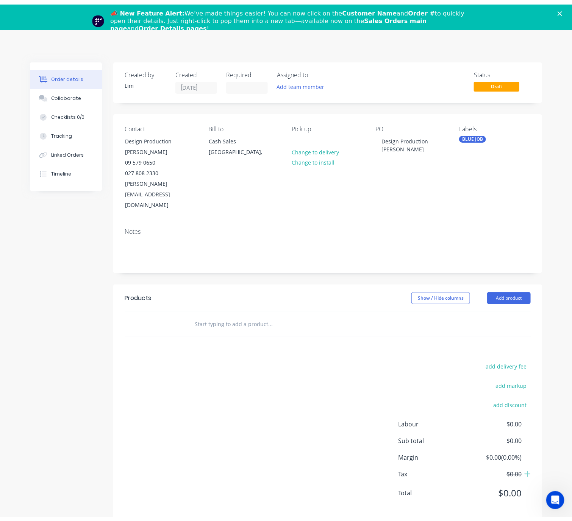
scroll to position [0, 0]
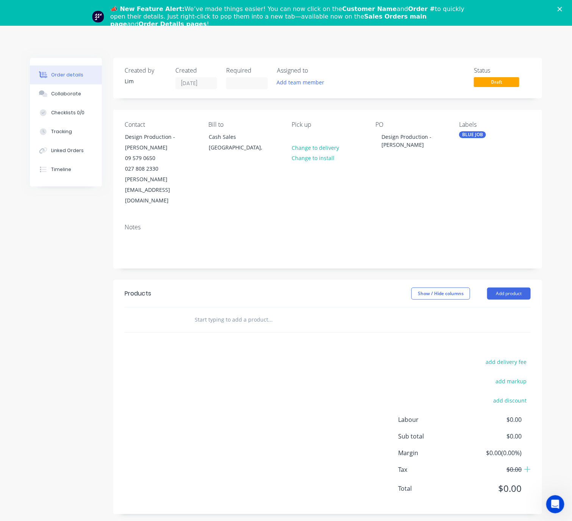
click at [234, 312] on input "text" at bounding box center [269, 319] width 151 height 15
type input "o"
click at [213, 312] on input "acrylic opal ice" at bounding box center [269, 319] width 151 height 15
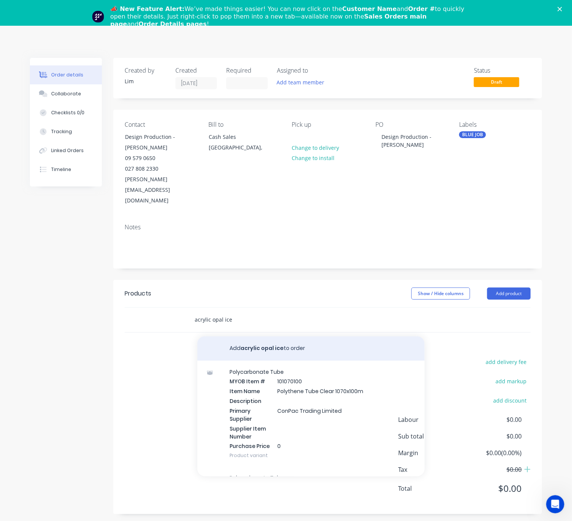
click at [232, 312] on input "acrylic opal ice" at bounding box center [269, 319] width 151 height 15
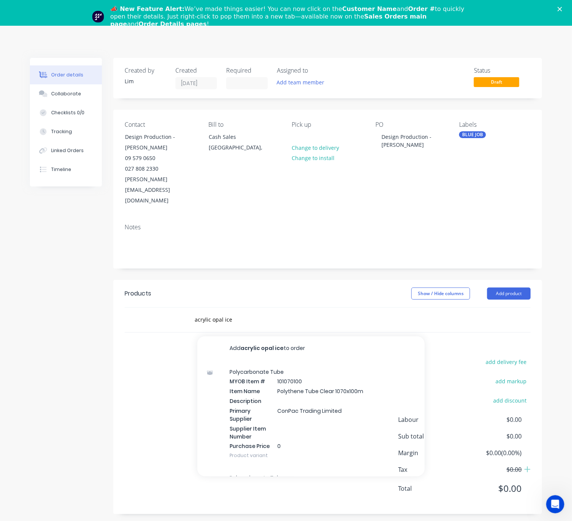
click at [147, 441] on div "add delivery fee add markup add discount Labour $0.00 Sub total $0.00 Margin $0…" at bounding box center [328, 430] width 406 height 146
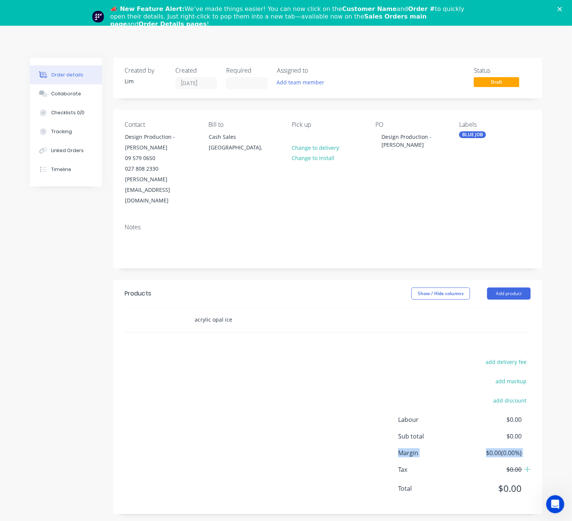
drag, startPoint x: 235, startPoint y: 301, endPoint x: 253, endPoint y: 316, distance: 22.9
click at [181, 308] on div "acrylic opal ice" at bounding box center [328, 320] width 406 height 25
click at [229, 312] on input "acrylic opal ice" at bounding box center [269, 319] width 151 height 15
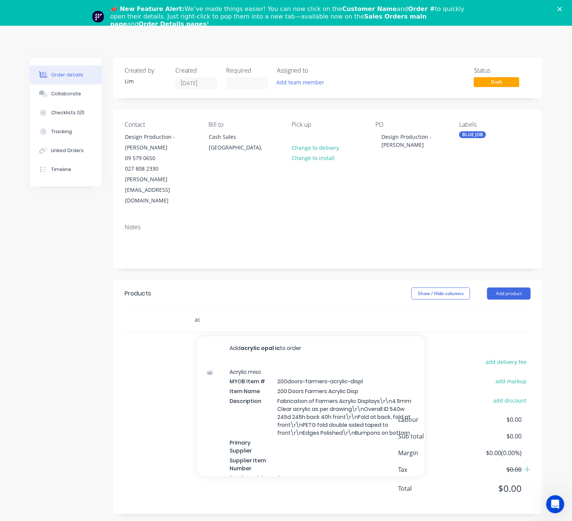
type input "a"
click at [133, 425] on div "add delivery fee add markup add discount Labour $0.00 Sub total $0.00 Margin $0…" at bounding box center [328, 430] width 406 height 146
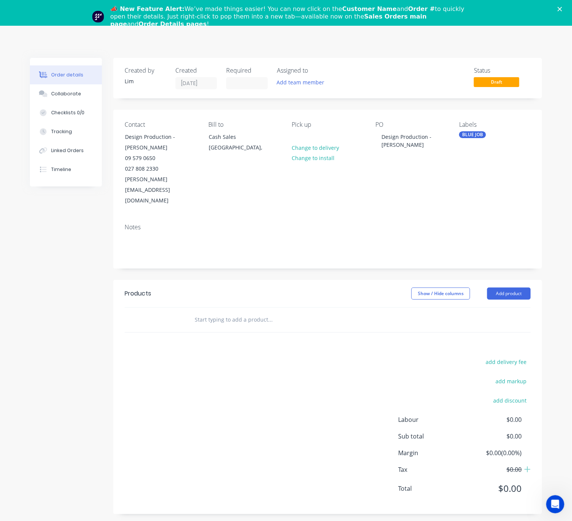
click at [237, 312] on input "text" at bounding box center [269, 319] width 151 height 15
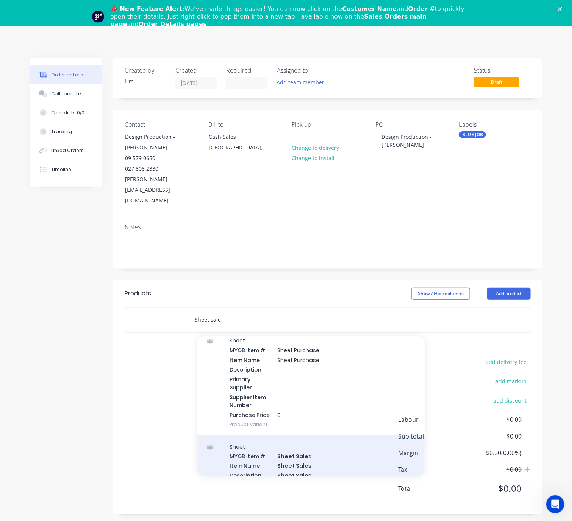
scroll to position [29033, 0]
type input "Sheet sale"
click at [346, 435] on div "Sheet MYOB Item # Sheet Sale s Item Name Sheet Sale s Description Sheet Sale s …" at bounding box center [310, 488] width 227 height 106
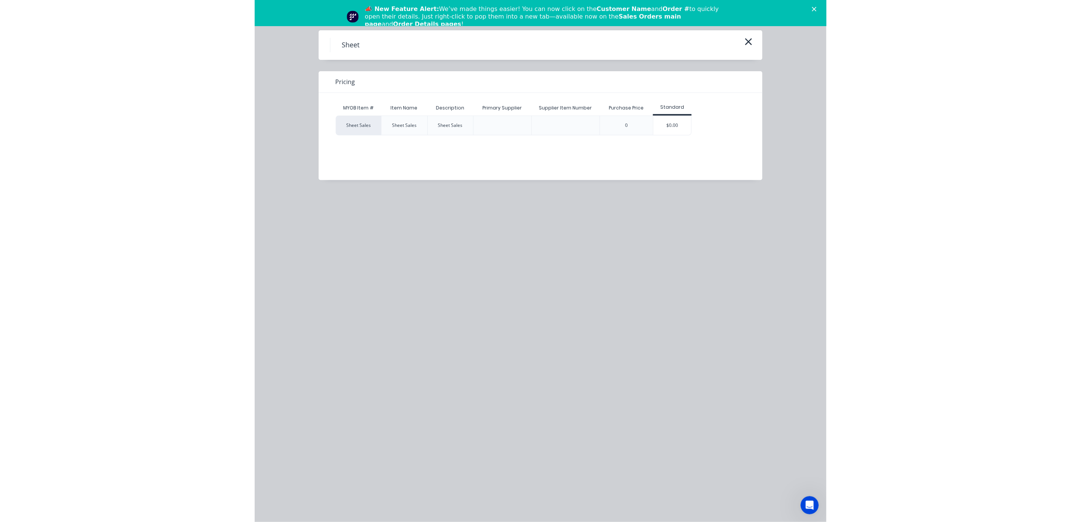
scroll to position [25, 0]
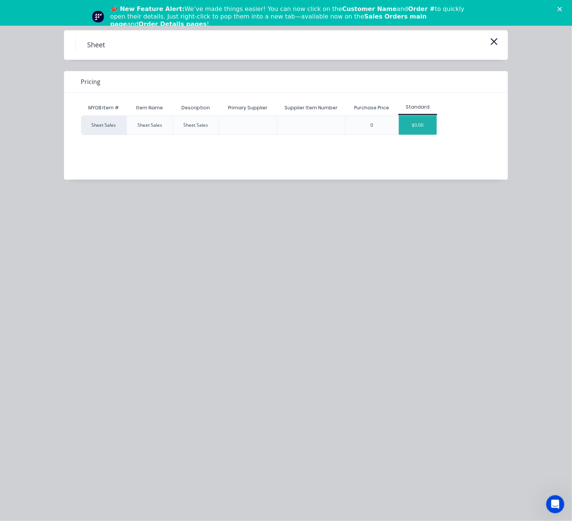
click at [419, 129] on div "$0.00" at bounding box center [418, 125] width 38 height 19
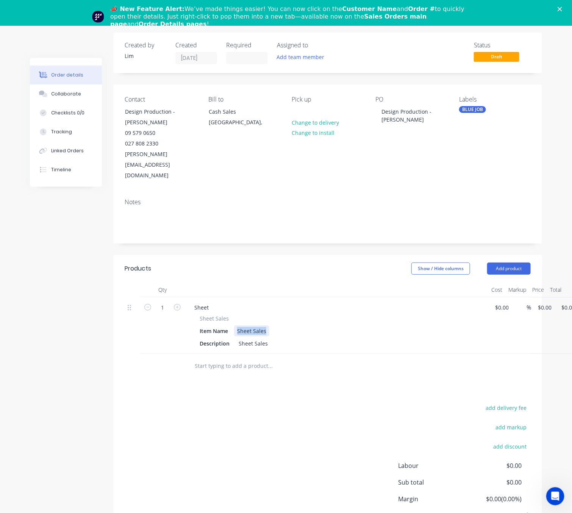
drag, startPoint x: 267, startPoint y: 309, endPoint x: 237, endPoint y: 311, distance: 30.4
click at [237, 325] on div "Sheet Sales" at bounding box center [251, 330] width 35 height 11
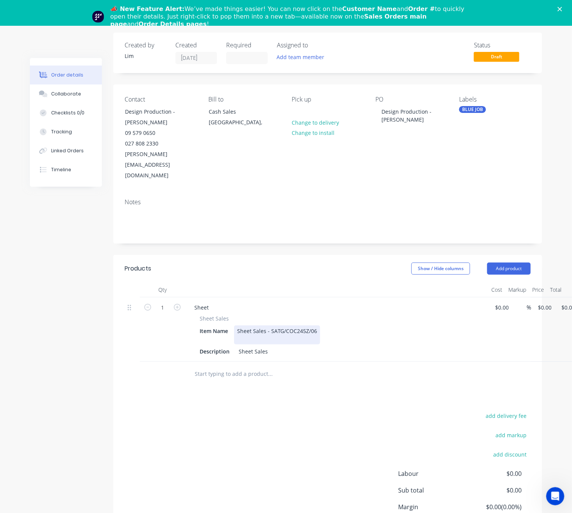
click at [263, 335] on div at bounding box center [277, 339] width 80 height 8
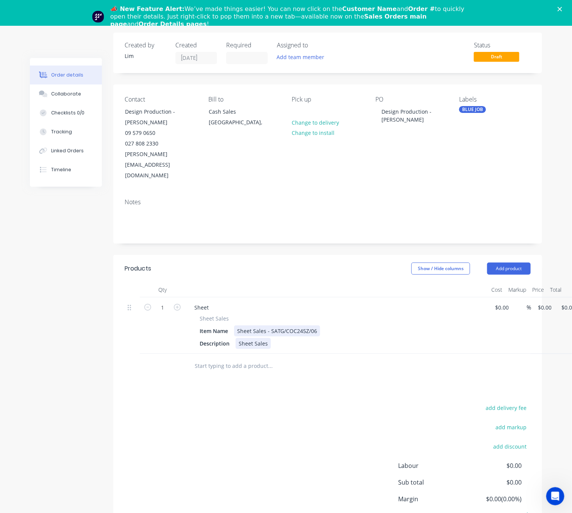
click at [268, 338] on div "Sheet Sales" at bounding box center [252, 343] width 35 height 11
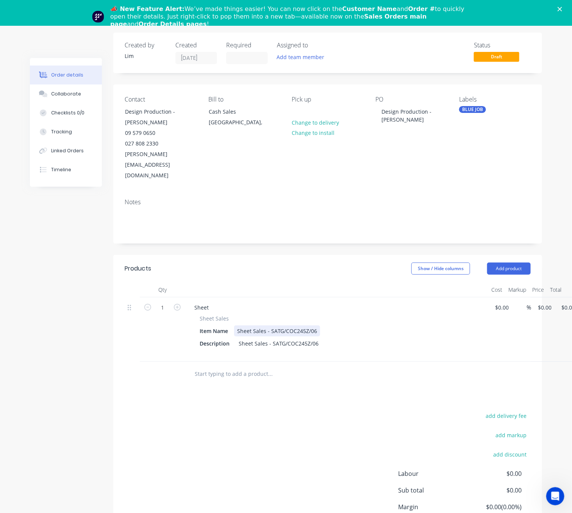
click at [234, 362] on div at bounding box center [321, 374] width 273 height 25
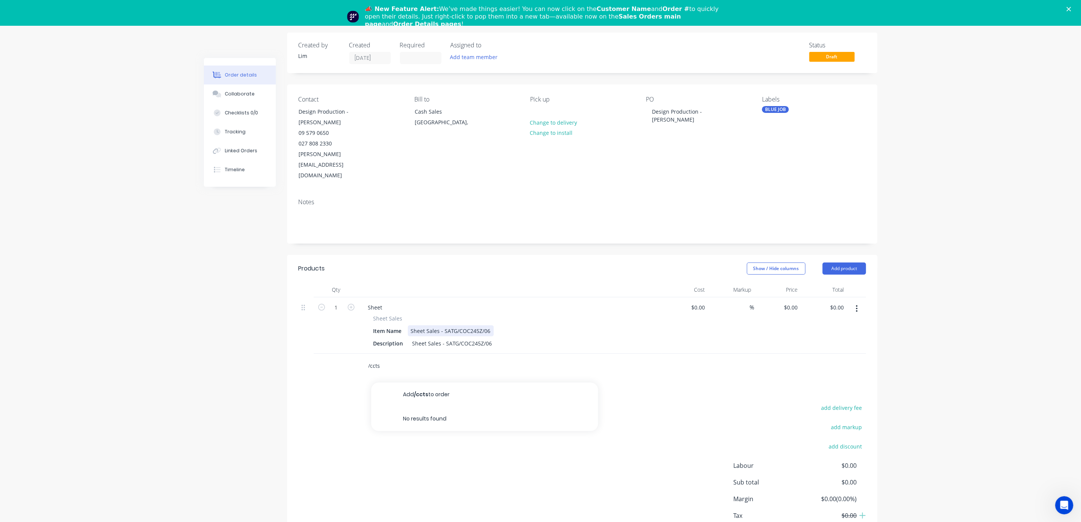
type input "/ccts"
drag, startPoint x: 1088, startPoint y: 8, endPoint x: 880, endPoint y: 56, distance: 213.7
click at [580, 56] on div "Order details Collaborate Checklists 0/0 Tracking Linked Orders Timeline Order …" at bounding box center [540, 302] width 689 height 539
click at [580, 192] on div "Order details Collaborate Checklists 0/0 Tracking Linked Orders Timeline Order …" at bounding box center [540, 285] width 1081 height 571
click at [491, 338] on div "Sheet Sales - SATG/COC245Z/06" at bounding box center [453, 343] width 86 height 11
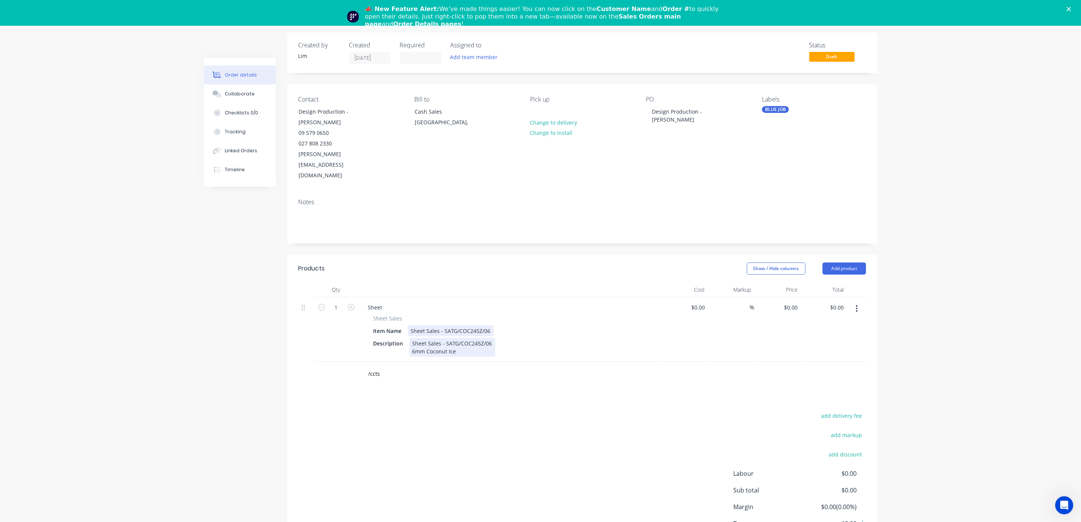
drag, startPoint x: 426, startPoint y: 328, endPoint x: 439, endPoint y: 334, distance: 14.2
click at [426, 338] on div "Sheet Sales - SATG/COC245Z/06 6mm Coconut Ice" at bounding box center [453, 347] width 86 height 19
click at [477, 338] on div "Sheet Sales - SATG/COC245Z/06 6mm Satin Coconut Ice" at bounding box center [453, 347] width 86 height 19
click at [485, 425] on div "add delivery fee add markup add discount Labour $0.00 Sub total $0.00 Margin $0…" at bounding box center [583, 483] width 568 height 146
drag, startPoint x: 369, startPoint y: 355, endPoint x: 357, endPoint y: 354, distance: 12.9
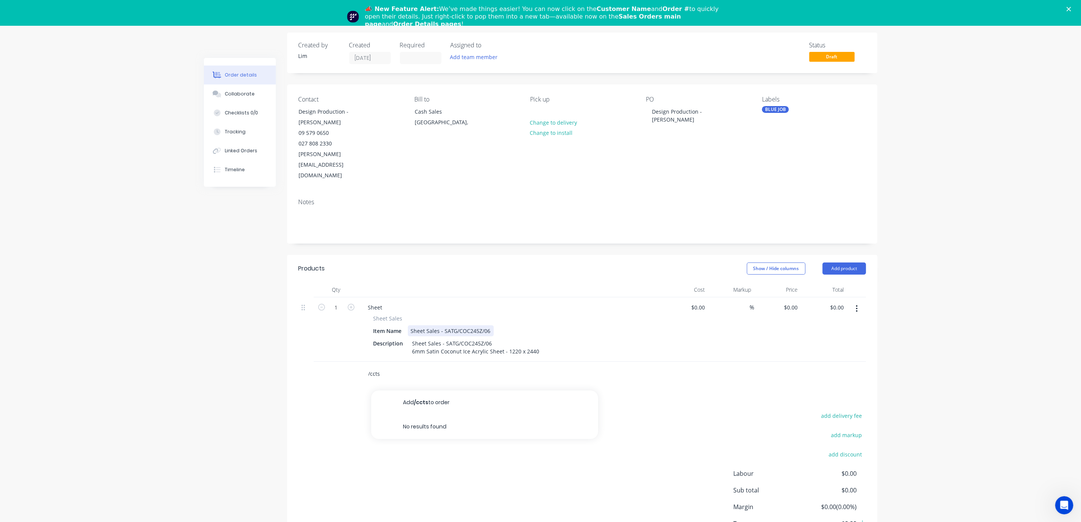
click at [357, 362] on div "/ccts Add /ccts to order No results found" at bounding box center [583, 374] width 568 height 25
drag, startPoint x: 427, startPoint y: 414, endPoint x: 493, endPoint y: 400, distance: 67.0
click at [427, 413] on div "add delivery fee add markup add discount Labour $0.00 Sub total $0.00 Margin $0…" at bounding box center [583, 483] width 568 height 146
click at [350, 304] on icon "button" at bounding box center [351, 307] width 7 height 7
click at [580, 262] on button "Add product" at bounding box center [845, 268] width 44 height 12
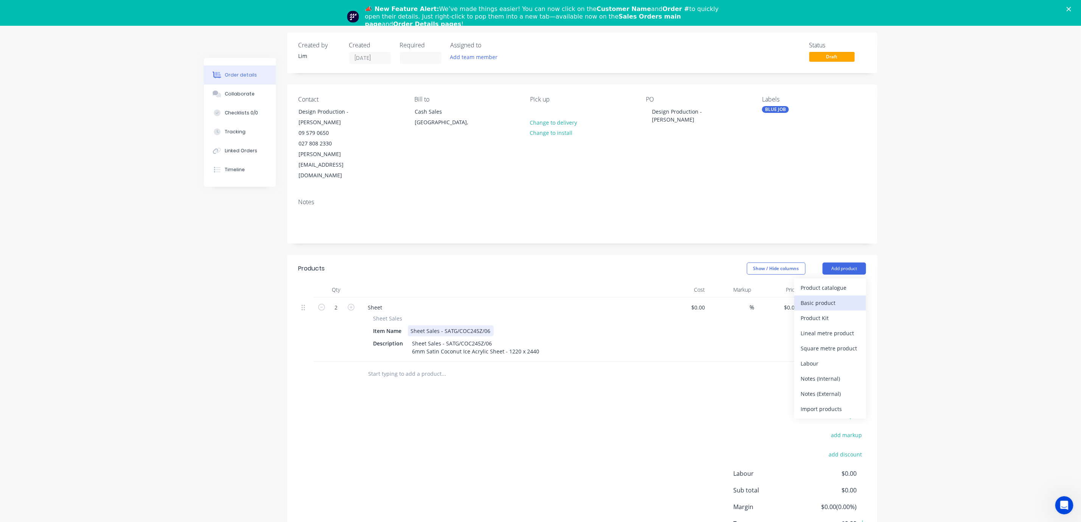
click at [580, 297] on div "Basic product" at bounding box center [830, 302] width 58 height 11
click at [580, 369] on icon "button" at bounding box center [857, 373] width 2 height 8
click at [580, 418] on div "Delete" at bounding box center [830, 423] width 58 height 11
click at [580, 302] on button "button" at bounding box center [857, 309] width 18 height 14
click at [580, 338] on div "Duplicate" at bounding box center [830, 343] width 58 height 11
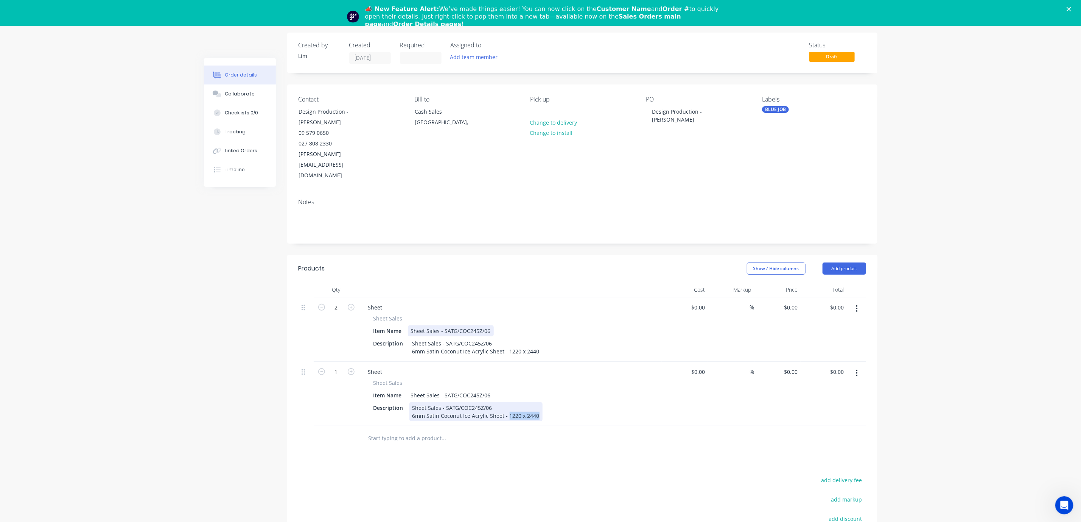
drag, startPoint x: 536, startPoint y: 394, endPoint x: 506, endPoint y: 394, distance: 30.7
click at [506, 402] on div "Sheet Sales - SATG/COC245Z/06 6mm Satin Coconut Ice Acrylic Sheet - 1220 x 2440" at bounding box center [476, 411] width 133 height 19
click at [580, 369] on icon "button" at bounding box center [857, 373] width 2 height 8
click at [580, 433] on div "Delete" at bounding box center [830, 438] width 58 height 11
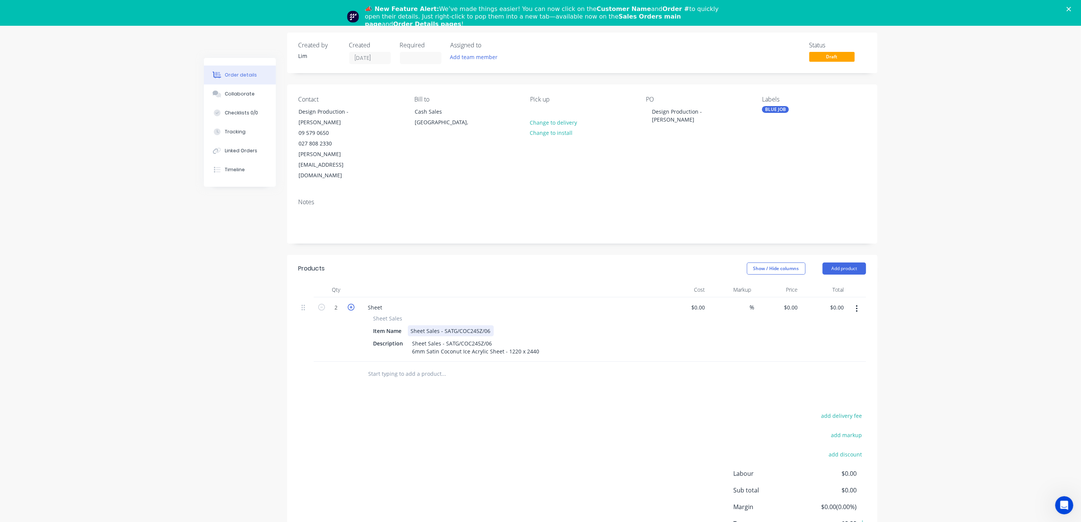
click at [351, 304] on icon "button" at bounding box center [351, 307] width 7 height 7
type input "3"
click at [404, 410] on div "add delivery fee add markup add discount Labour $0.00 Sub total $0.00 Margin $0…" at bounding box center [583, 483] width 568 height 146
click at [538, 338] on div "Sheet Sales - SATG/COC245Z/06 6mm Satin Coconut Ice Acrylic Sheet - 1220 x 2440" at bounding box center [476, 347] width 133 height 19
click at [580, 302] on input "0" at bounding box center [792, 307] width 17 height 11
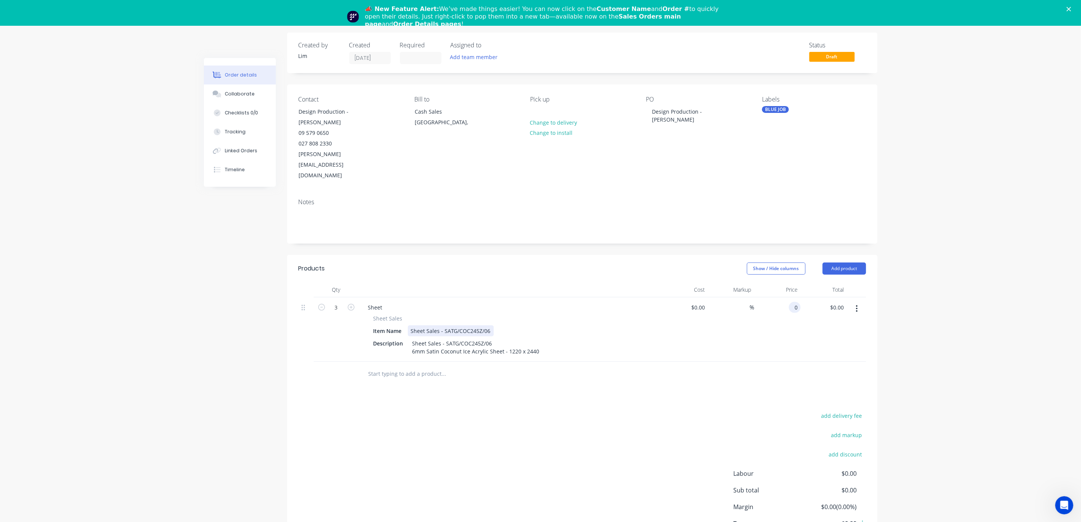
type input "$0.00"
click at [401, 432] on div "add delivery fee add markup add discount Labour $0.00 Sub total $0.00 Margin $0…" at bounding box center [583, 483] width 568 height 146
click at [580, 262] on button "Add product" at bounding box center [845, 268] width 44 height 12
click at [580, 297] on div "Basic product" at bounding box center [830, 302] width 58 height 11
click at [402, 366] on div at bounding box center [393, 371] width 63 height 11
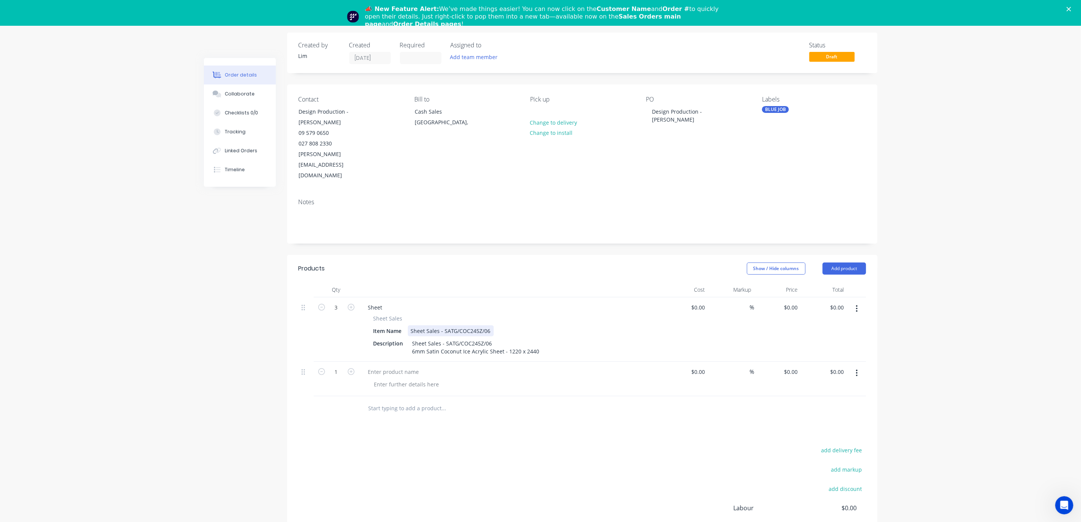
click at [580, 366] on button "button" at bounding box center [857, 373] width 18 height 14
click at [404, 366] on div at bounding box center [393, 371] width 63 height 11
drag, startPoint x: 432, startPoint y: 458, endPoint x: 451, endPoint y: 448, distance: 21.7
click at [432, 457] on div "add delivery fee add markup add discount Labour $0.00 Sub total $0.00 Margin $0…" at bounding box center [583, 518] width 568 height 146
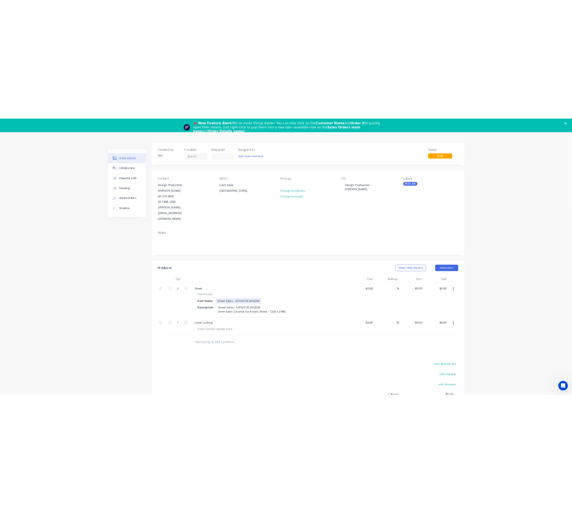
scroll to position [0, 0]
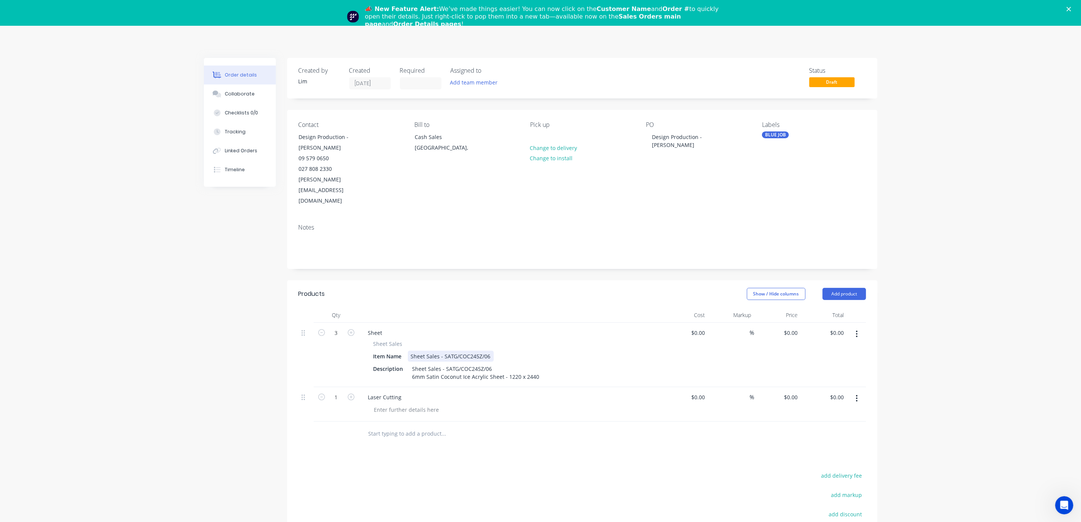
click at [580, 8] on icon "Close" at bounding box center [1069, 9] width 5 height 5
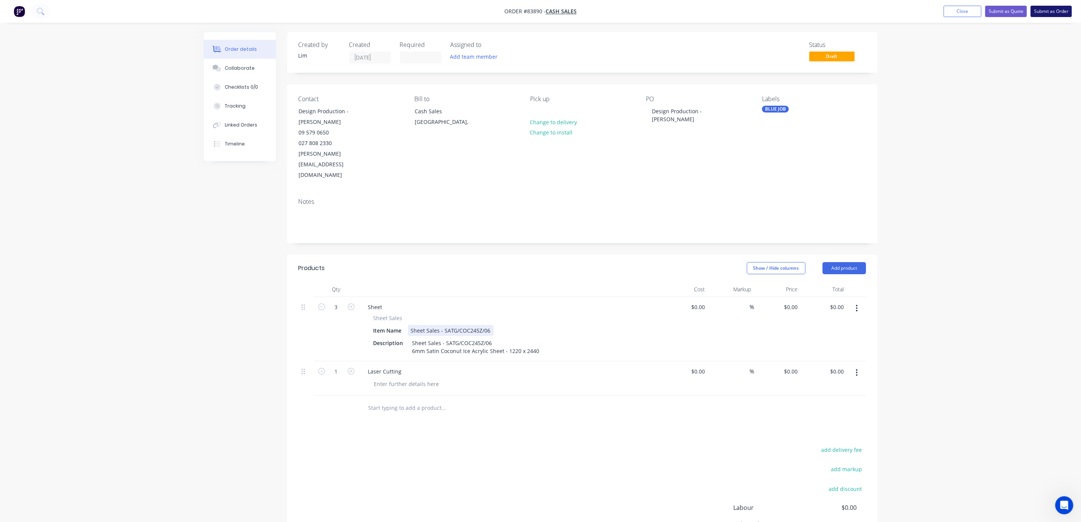
click at [580, 13] on button "Submit as Order" at bounding box center [1051, 11] width 41 height 11
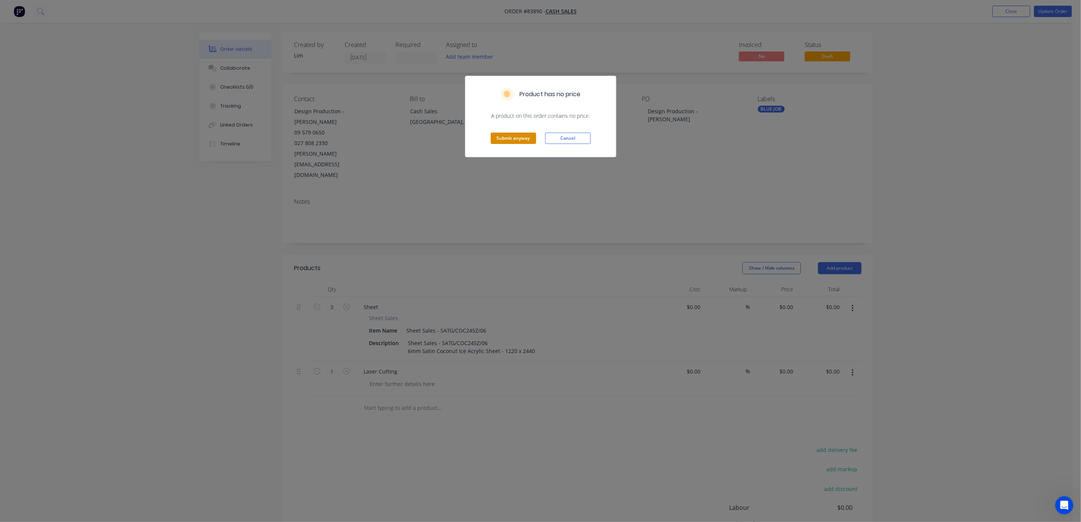
click at [523, 140] on button "Submit anyway" at bounding box center [513, 137] width 45 height 11
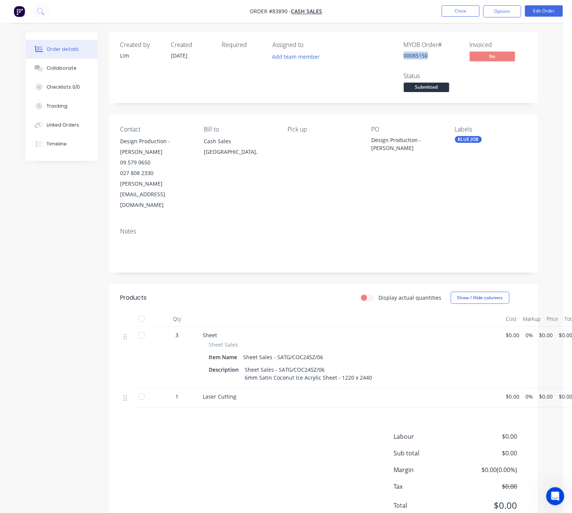
drag, startPoint x: 427, startPoint y: 57, endPoint x: 404, endPoint y: 55, distance: 23.6
click at [404, 55] on div "00085150" at bounding box center [432, 55] width 57 height 8
copy div "00085150"
click at [279, 432] on div "Labour $0.00 Sub total $0.00 Margin $0.00 ( 0.00 %) Tax $0.00 Total $0.00" at bounding box center [323, 476] width 406 height 88
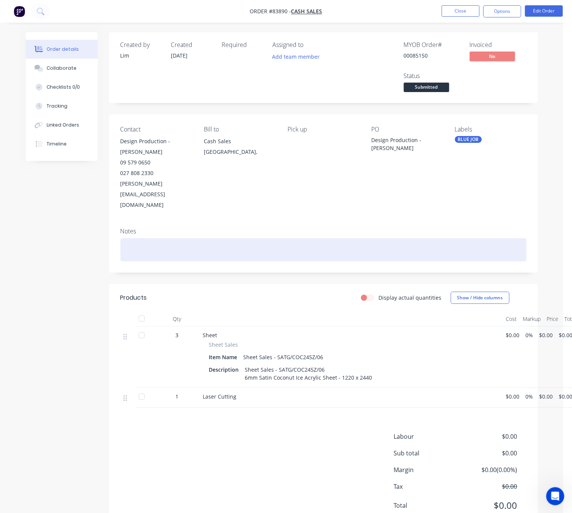
click at [151, 238] on div at bounding box center [323, 249] width 406 height 23
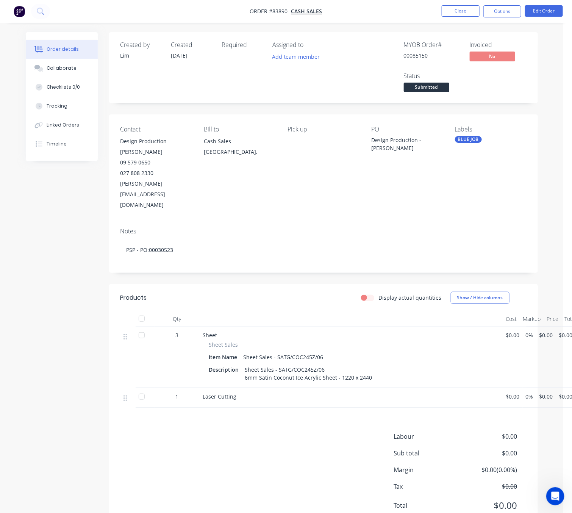
click at [215, 436] on div "Labour $0.00 Sub total $0.00 Margin $0.00 ( 0.00 %) Tax $0.00 Total $0.00" at bounding box center [323, 476] width 406 height 88
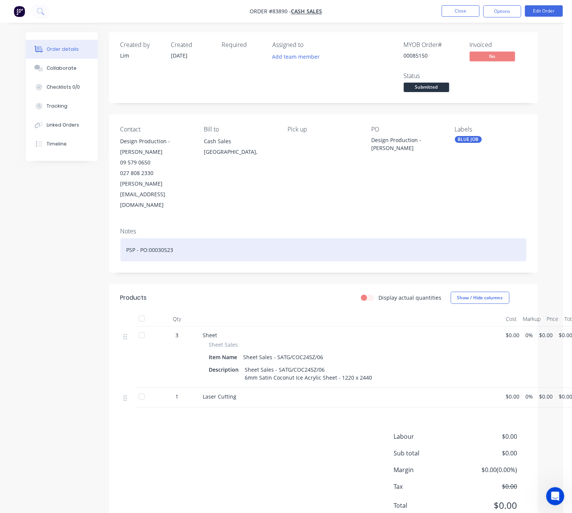
click at [150, 238] on div "PSP - PO:00030523" at bounding box center [323, 249] width 406 height 23
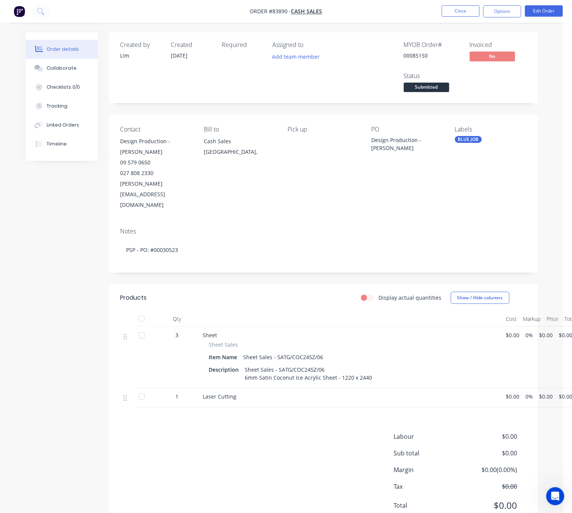
click at [174, 432] on div "Labour $0.00 Sub total $0.00 Margin $0.00 ( 0.00 %) Tax $0.00 Total $0.00" at bounding box center [323, 476] width 406 height 88
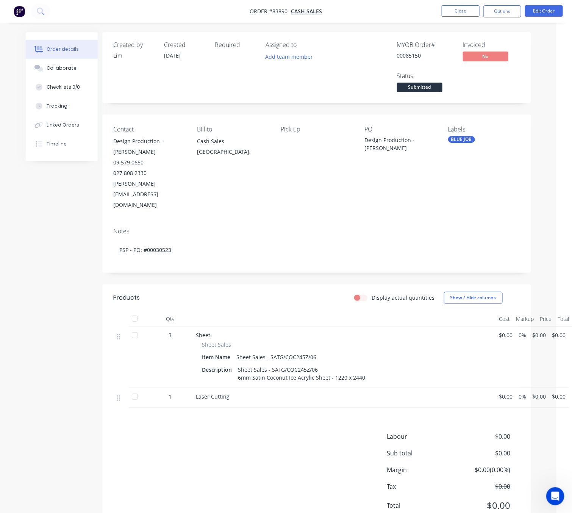
drag, startPoint x: 230, startPoint y: 375, endPoint x: 235, endPoint y: 377, distance: 6.3
click at [230, 392] on div "Laser Cutting" at bounding box center [344, 396] width 297 height 8
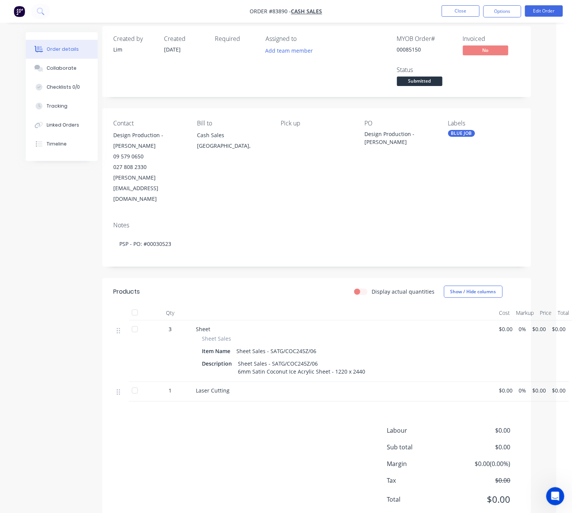
scroll to position [9, 7]
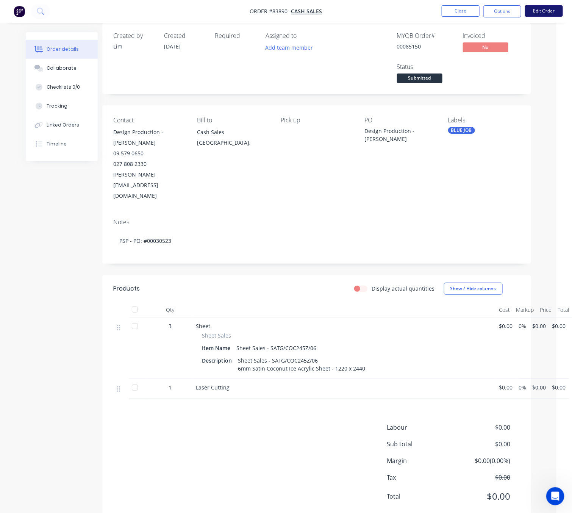
click at [551, 14] on button "Edit Order" at bounding box center [544, 10] width 38 height 11
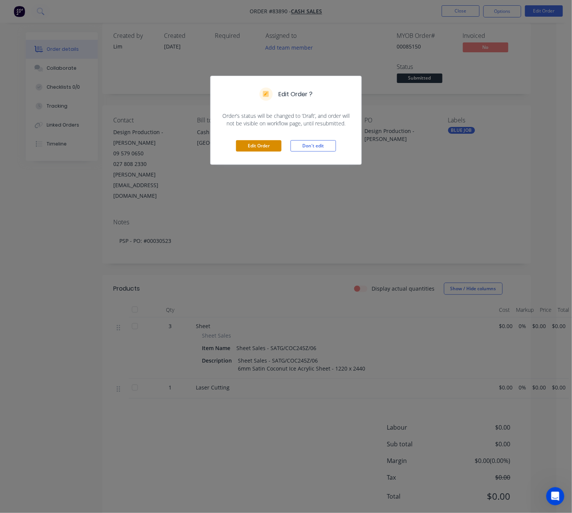
click at [263, 148] on button "Edit Order" at bounding box center [258, 145] width 45 height 11
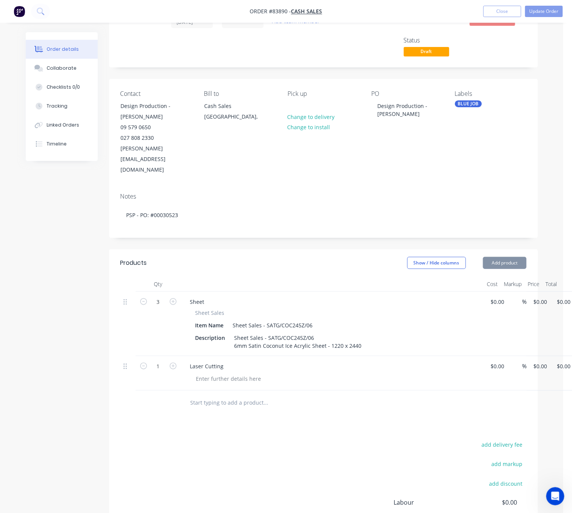
scroll to position [111, 0]
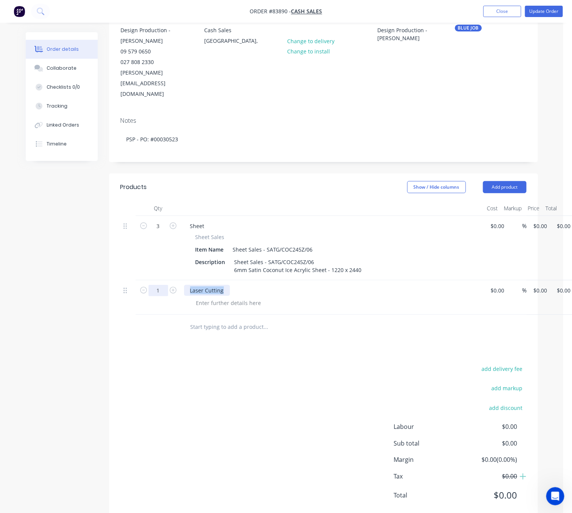
drag, startPoint x: 172, startPoint y: 271, endPoint x: 166, endPoint y: 272, distance: 5.7
click at [167, 280] on div "1 Laser Cutting $0.00 $0.00 % $0.00 $0.00 $0.00 $0.00" at bounding box center [323, 297] width 406 height 34
click at [215, 297] on div at bounding box center [228, 302] width 77 height 11
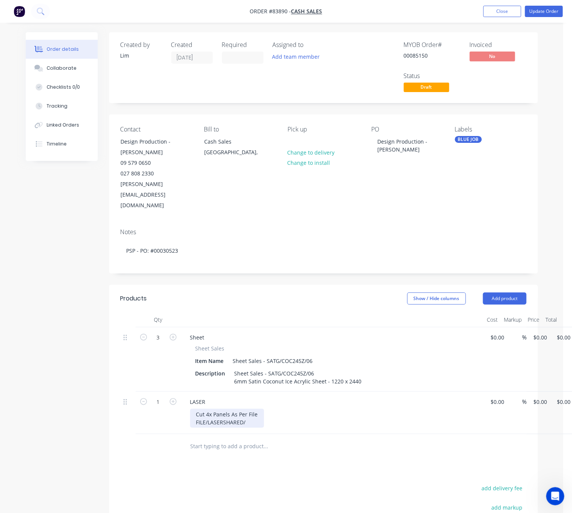
scroll to position [57, 0]
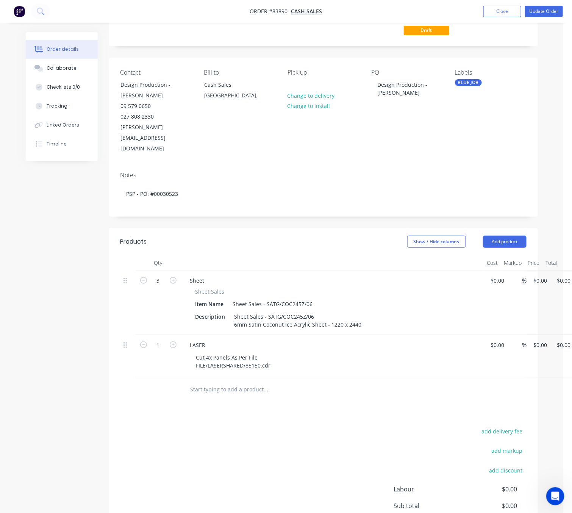
click at [315, 433] on div "add delivery fee add markup add discount Labour $0.00 Sub total $0.00 Margin $0…" at bounding box center [323, 499] width 406 height 146
click at [510, 235] on button "Add product" at bounding box center [505, 241] width 44 height 12
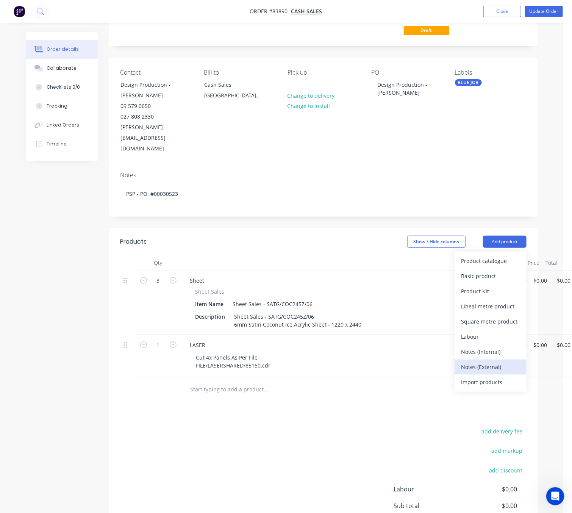
drag, startPoint x: 506, startPoint y: 350, endPoint x: 489, endPoint y: 351, distance: 17.9
click at [505, 361] on div "Notes (External)" at bounding box center [490, 366] width 58 height 11
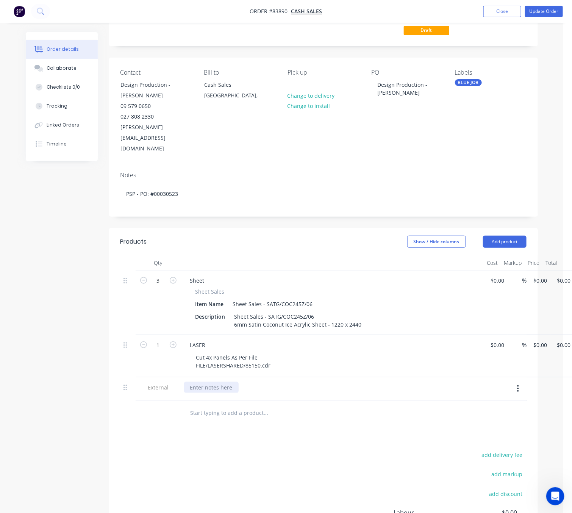
click at [223, 382] on div at bounding box center [211, 387] width 55 height 11
click at [276, 455] on div "add delivery fee add markup add discount Labour $0.00 Sub total $0.00 Margin $0…" at bounding box center [323, 522] width 406 height 146
drag, startPoint x: 343, startPoint y: 367, endPoint x: 182, endPoint y: 374, distance: 161.4
click at [182, 377] on div "Note: There have been three sheets requested for your order" at bounding box center [332, 388] width 303 height 23
click at [329, 460] on div "add delivery fee add markup add discount Labour $0.00 Sub total $0.00 Margin $0…" at bounding box center [323, 522] width 406 height 146
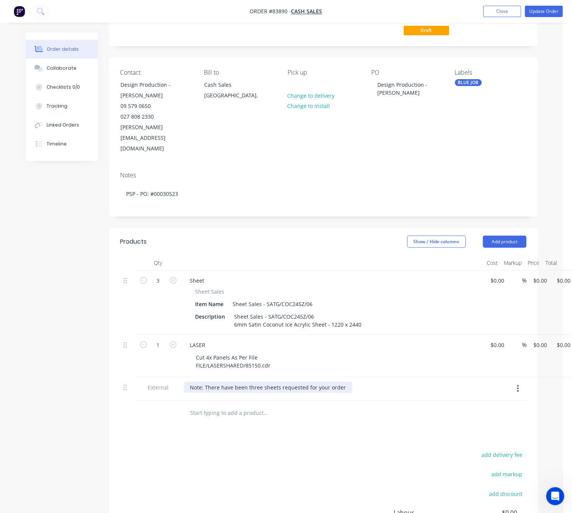
click at [342, 382] on div "Note: There have been three sheets requested for your order" at bounding box center [268, 387] width 168 height 11
drag, startPoint x: 343, startPoint y: 367, endPoint x: 205, endPoint y: 367, distance: 138.2
click at [205, 382] on div "Note: There have been three sheets requested for your order" at bounding box center [268, 387] width 168 height 11
drag, startPoint x: 326, startPoint y: 366, endPoint x: 205, endPoint y: 367, distance: 121.1
click at [205, 382] on div "Note: You have not been priced for 3x sheets only for" at bounding box center [258, 387] width 149 height 11
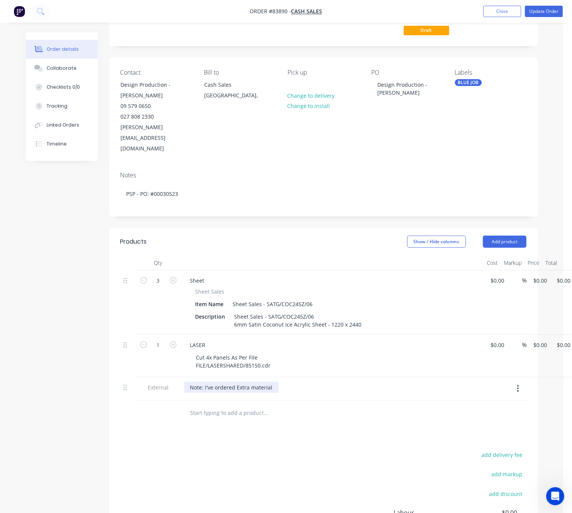
click at [256, 382] on div "Note: I've ordered Extra material" at bounding box center [231, 387] width 95 height 11
click at [272, 382] on div "Note: I've ordered Extra Material" at bounding box center [231, 387] width 95 height 11
click at [273, 382] on div "Note: I've ordered Extra Material rather than" at bounding box center [246, 387] width 125 height 11
click at [217, 382] on div "Note: I've ordered Extra Material Rather than" at bounding box center [247, 387] width 126 height 11
click at [292, 382] on div "Note: I've Ordered Extra Material Rather than" at bounding box center [248, 387] width 128 height 11
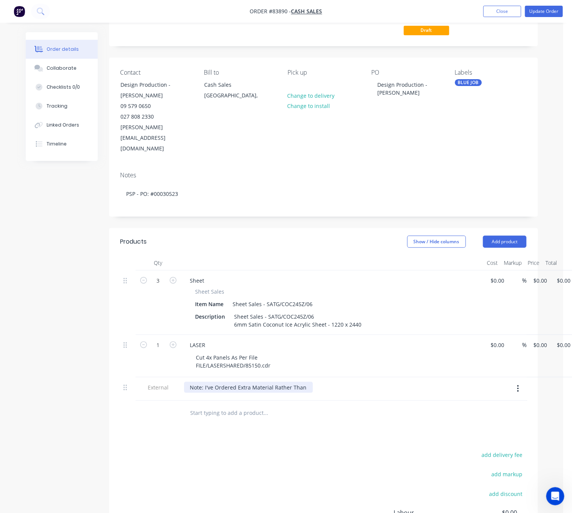
click at [302, 382] on div "Note: I've Ordered Extra Material Rather Than" at bounding box center [248, 387] width 129 height 11
click at [315, 382] on div "Note: Customer Has Not Been Charged For off Cuts ofthe 3rd Sheet" at bounding box center [275, 387] width 182 height 11
click at [321, 382] on div "Note: Customer Has Not Been Charged For off Cut ofthe 3rd Sheet" at bounding box center [274, 387] width 180 height 11
click at [313, 382] on div "Note: Customer Has Not Been Charged For off Cut of the 3rd Sheet" at bounding box center [274, 387] width 181 height 11
click at [334, 405] on input "text" at bounding box center [265, 412] width 151 height 15
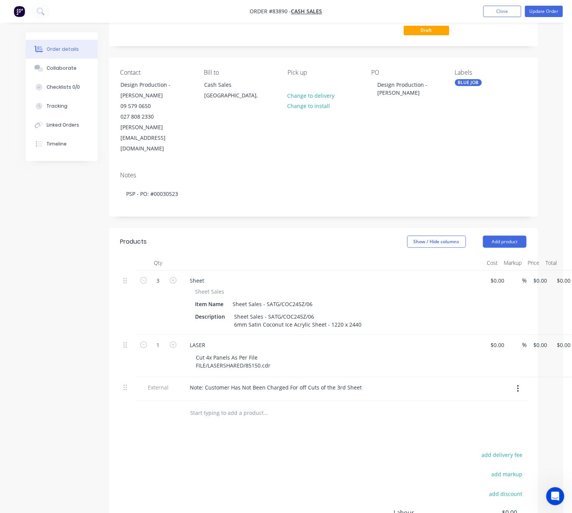
click at [296, 417] on div "Products Show / Hide columns Add product Qty Cost Markup Price Total 3 Sheet Sh…" at bounding box center [323, 417] width 429 height 379
click at [359, 382] on div "Note: Customer Has Not Been Charged For off Cuts of the 3rd Sheet" at bounding box center [276, 387] width 184 height 11
drag, startPoint x: 359, startPoint y: 369, endPoint x: 318, endPoint y: 366, distance: 40.6
click at [318, 382] on div "Note: Customer Has Not Been Charged For off Cuts of the 3rd Sheet" at bounding box center [276, 387] width 184 height 11
click at [283, 449] on div "add delivery fee add markup add discount Labour $0.00 Sub total $0.00 Margin $0…" at bounding box center [323, 522] width 406 height 146
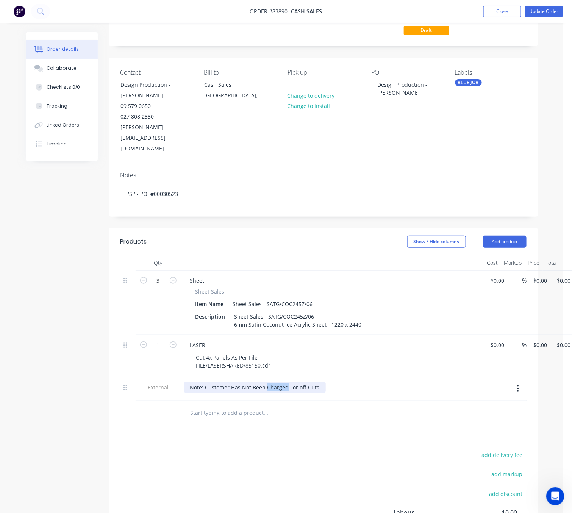
drag, startPoint x: 286, startPoint y: 366, endPoint x: 266, endPoint y: 367, distance: 20.5
click at [266, 382] on div "Note: Customer Has Not Been Charged For off Cuts" at bounding box center [255, 387] width 142 height 11
click at [295, 382] on div "Note: Customer Has Not Been Priced For off Cuts" at bounding box center [252, 387] width 136 height 11
click at [316, 449] on div "add delivery fee add markup add discount Labour $0.00 Sub total $0.00 Margin $0…" at bounding box center [323, 522] width 406 height 146
click at [286, 458] on div "add delivery fee add markup add discount Labour $0.00 Sub total $0.00 Margin $0…" at bounding box center [323, 522] width 406 height 146
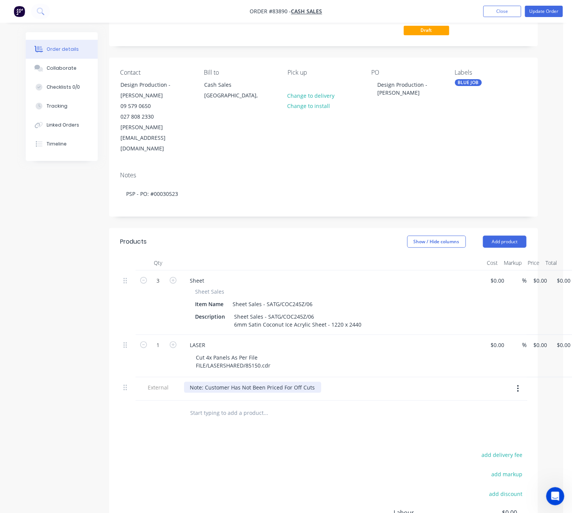
click at [313, 382] on div "Note: Customer Has Not Been Priced For Off Cuts" at bounding box center [252, 387] width 137 height 11
click at [253, 421] on div "Products Show / Hide columns Add product Qty Cost Markup Price Total 3 Sheet Sh…" at bounding box center [323, 417] width 429 height 379
click at [526, 335] on div "1 LASER Cut 4x Panels As Per File FILE/LASERSHARED/85150.cdr $0.00 $0.00 % 0 $0…" at bounding box center [323, 356] width 406 height 42
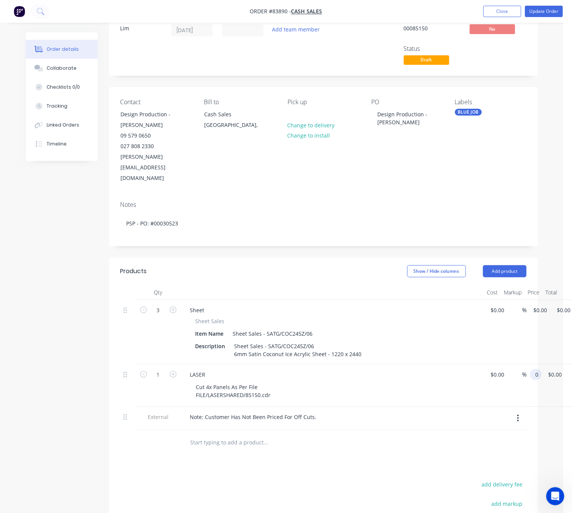
scroll to position [0, 0]
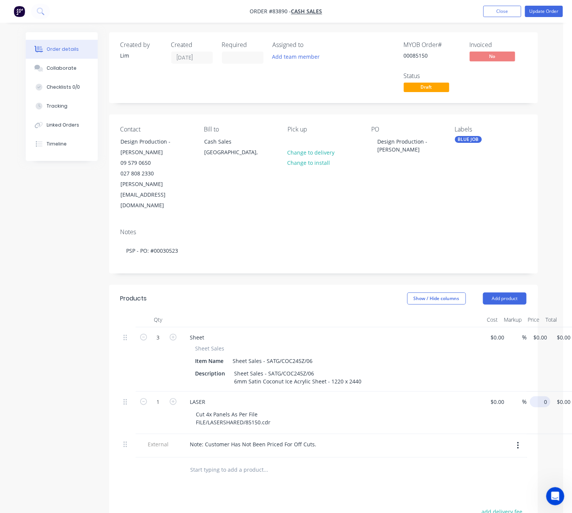
click at [536, 396] on input "0" at bounding box center [541, 401] width 17 height 11
paste input "1083.31"
type input "$1,083.31"
drag, startPoint x: 385, startPoint y: 469, endPoint x: 465, endPoint y: 324, distance: 166.0
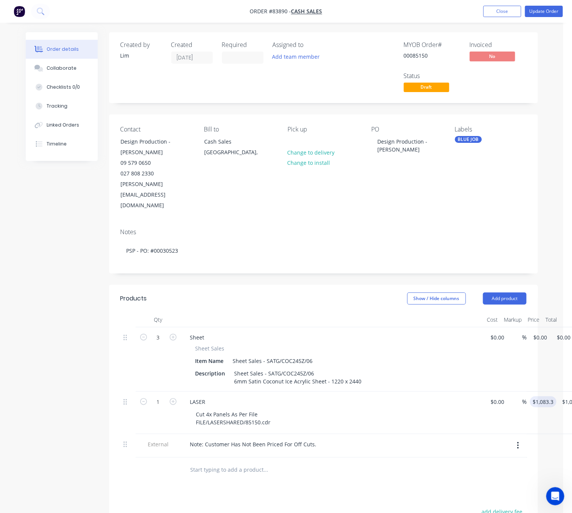
click at [385, 469] on div "Products Show / Hide columns Add product Qty Cost Markup Price Total 3 Sheet Sh…" at bounding box center [323, 474] width 429 height 379
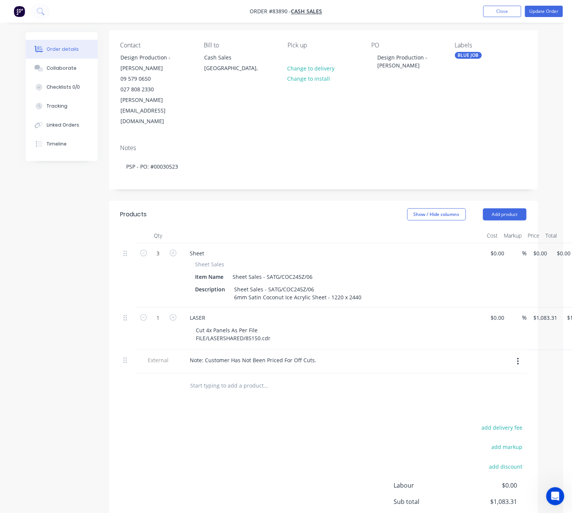
scroll to position [143, 0]
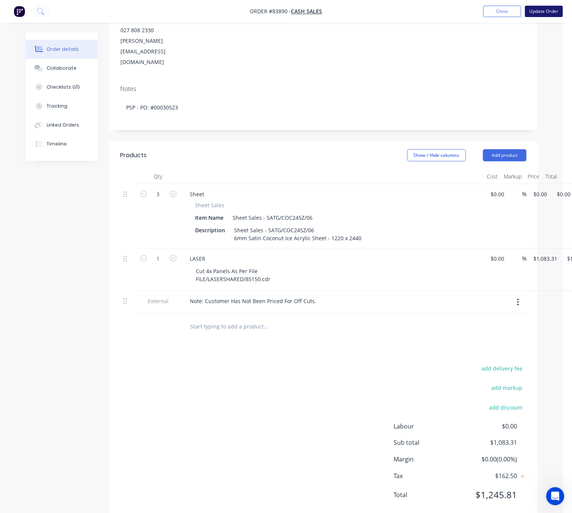
click at [552, 13] on button "Update Order" at bounding box center [544, 11] width 38 height 11
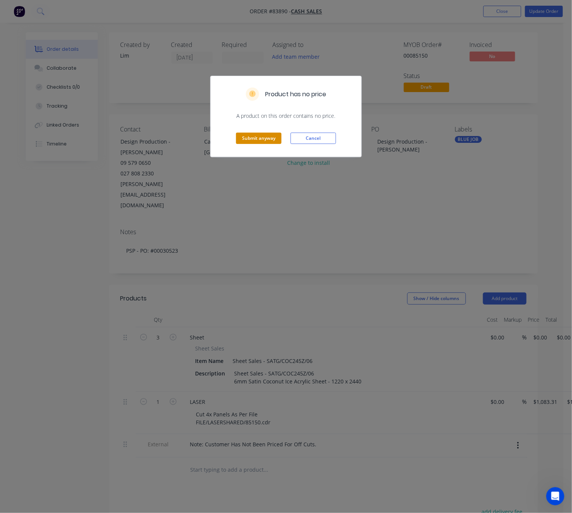
click at [263, 141] on button "Submit anyway" at bounding box center [258, 137] width 45 height 11
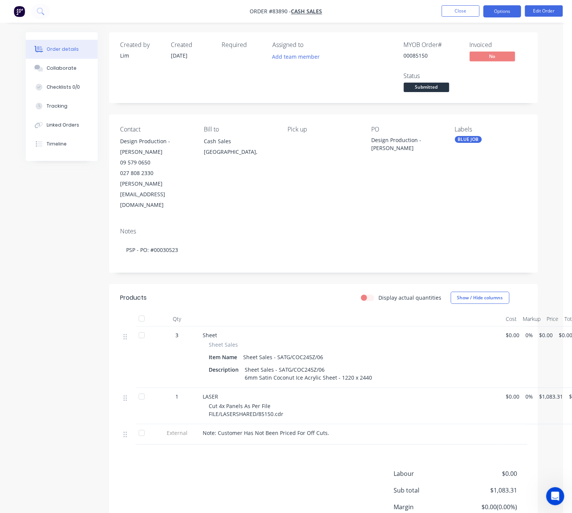
click at [508, 9] on button "Options" at bounding box center [502, 11] width 38 height 12
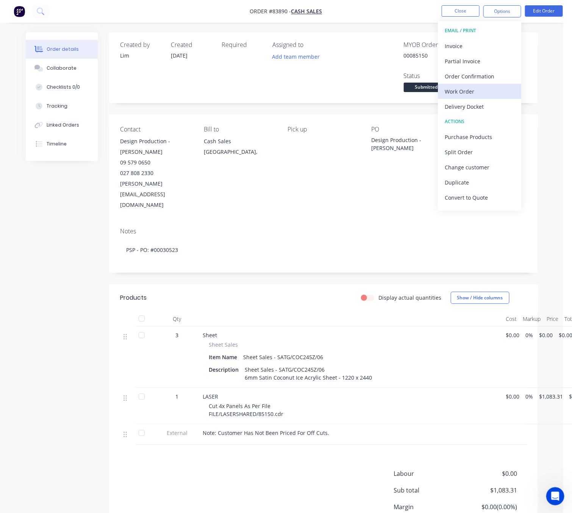
click at [483, 92] on div "Work Order" at bounding box center [479, 91] width 70 height 11
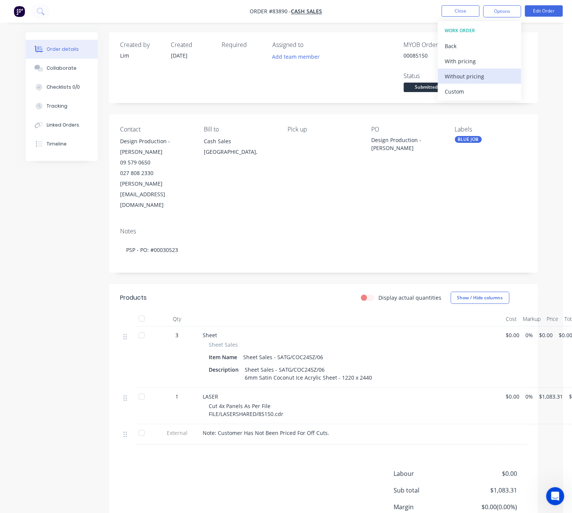
click at [479, 78] on div "Without pricing" at bounding box center [479, 76] width 70 height 11
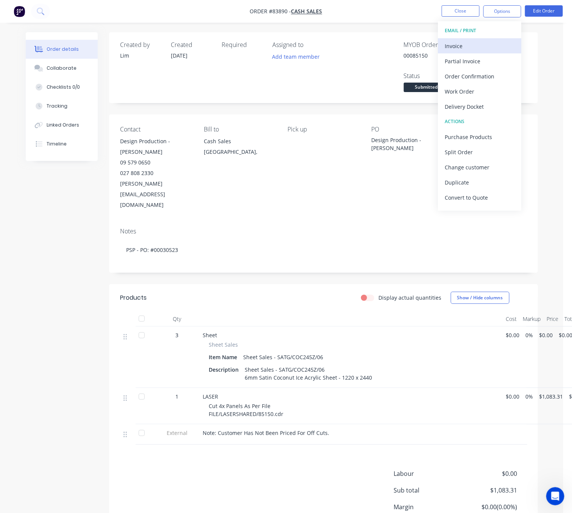
click at [483, 49] on div "Invoice" at bounding box center [479, 46] width 70 height 11
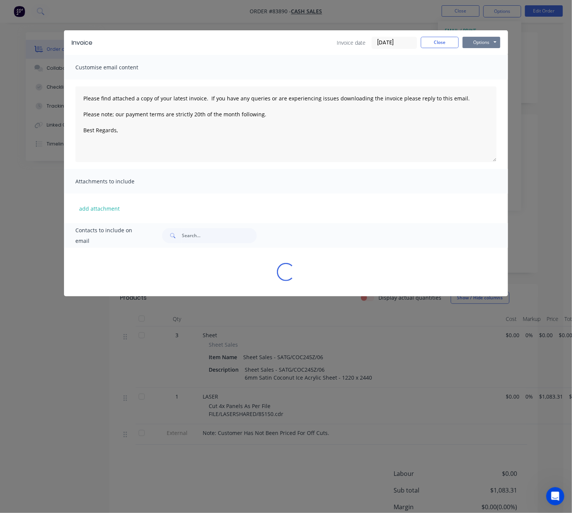
click at [483, 41] on button "Options" at bounding box center [481, 42] width 38 height 11
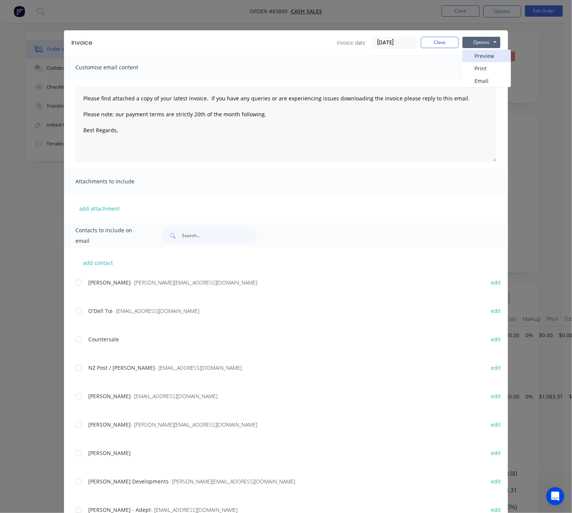
click at [488, 59] on button "Preview" at bounding box center [486, 56] width 48 height 12
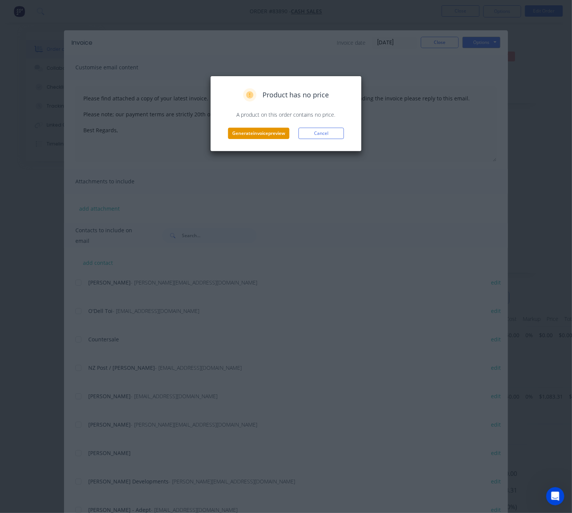
click at [259, 130] on button "Generate invoice preview" at bounding box center [258, 133] width 61 height 11
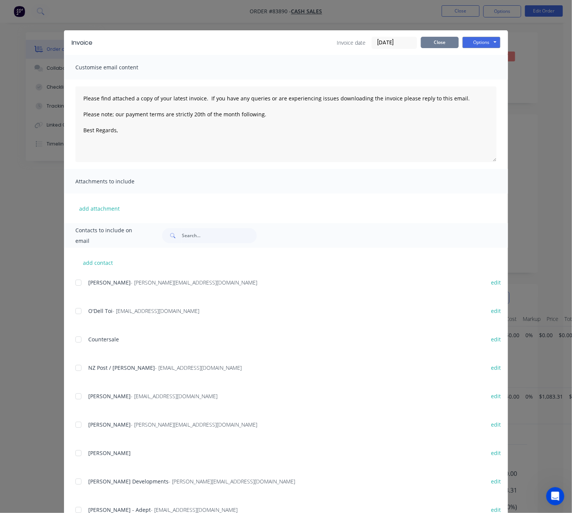
click at [436, 38] on button "Close" at bounding box center [440, 42] width 38 height 11
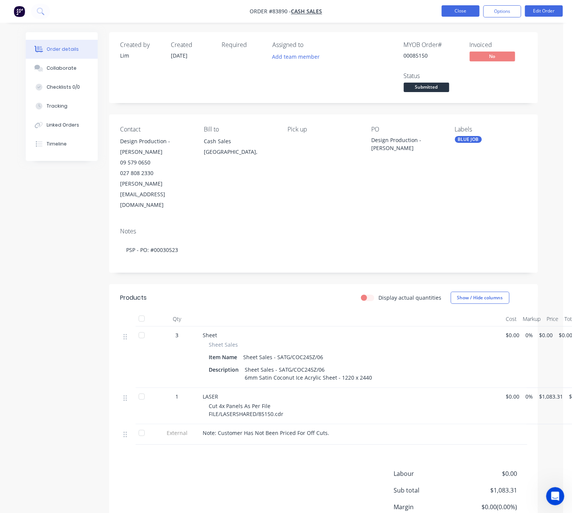
click at [470, 6] on button "Close" at bounding box center [460, 10] width 38 height 11
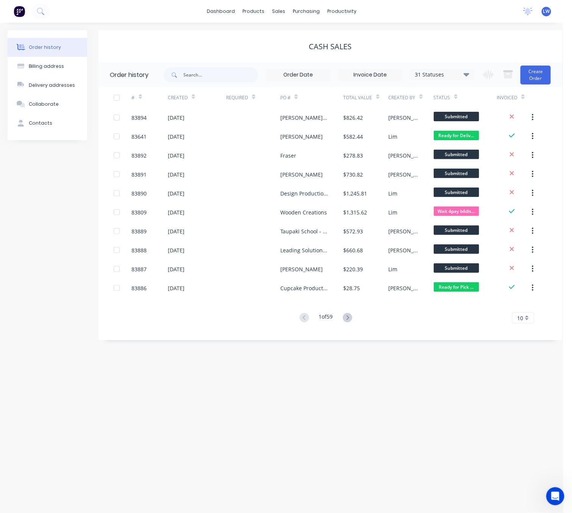
click at [450, 11] on div "dashboard products sales purchasing productivity dashboard products Product Cat…" at bounding box center [281, 11] width 563 height 23
